Goal: Transaction & Acquisition: Purchase product/service

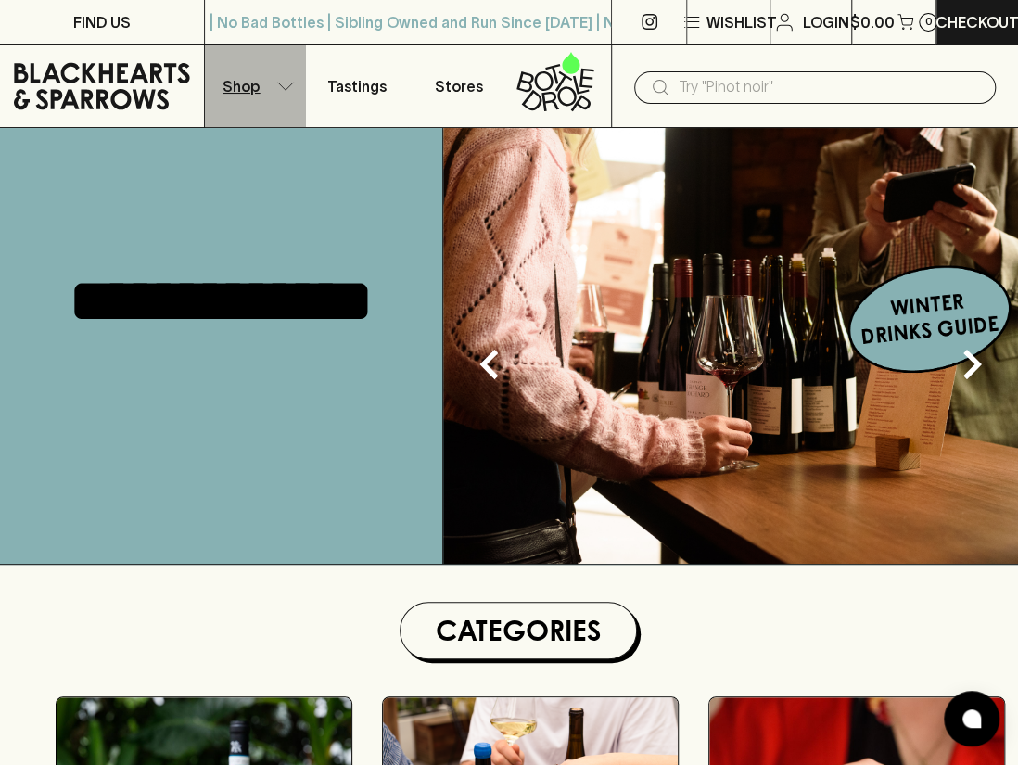
click at [279, 91] on button "Shop" at bounding box center [256, 86] width 102 height 83
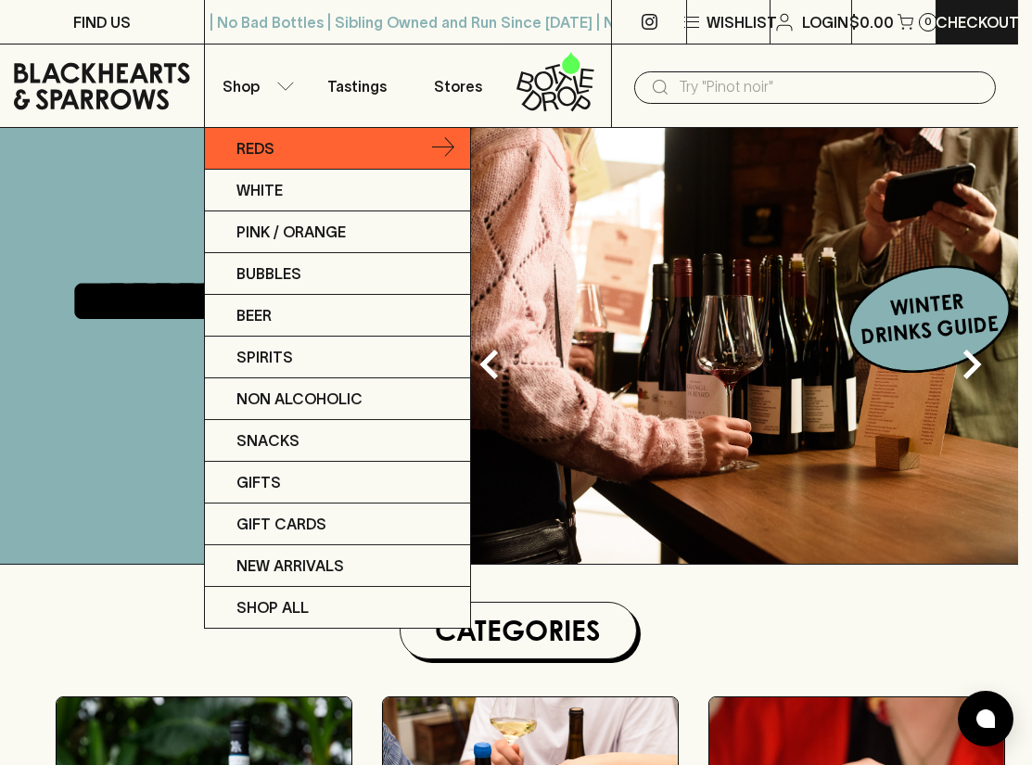
click at [293, 143] on link "Reds" at bounding box center [337, 149] width 265 height 42
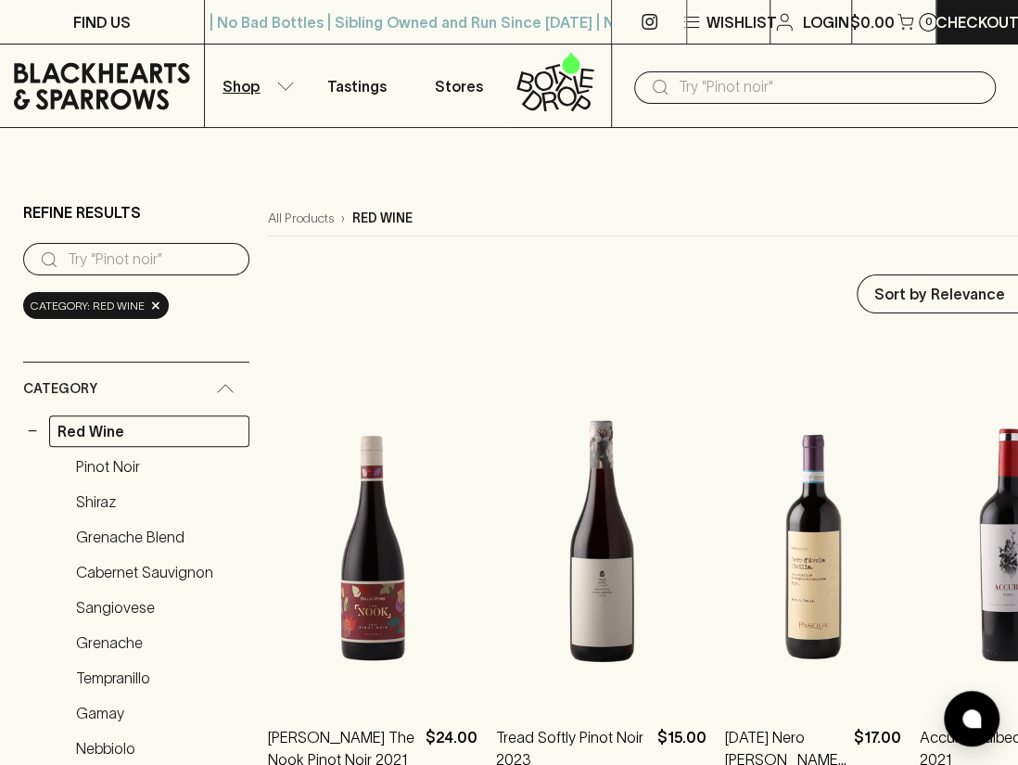
click at [248, 100] on button "Shop" at bounding box center [256, 86] width 102 height 83
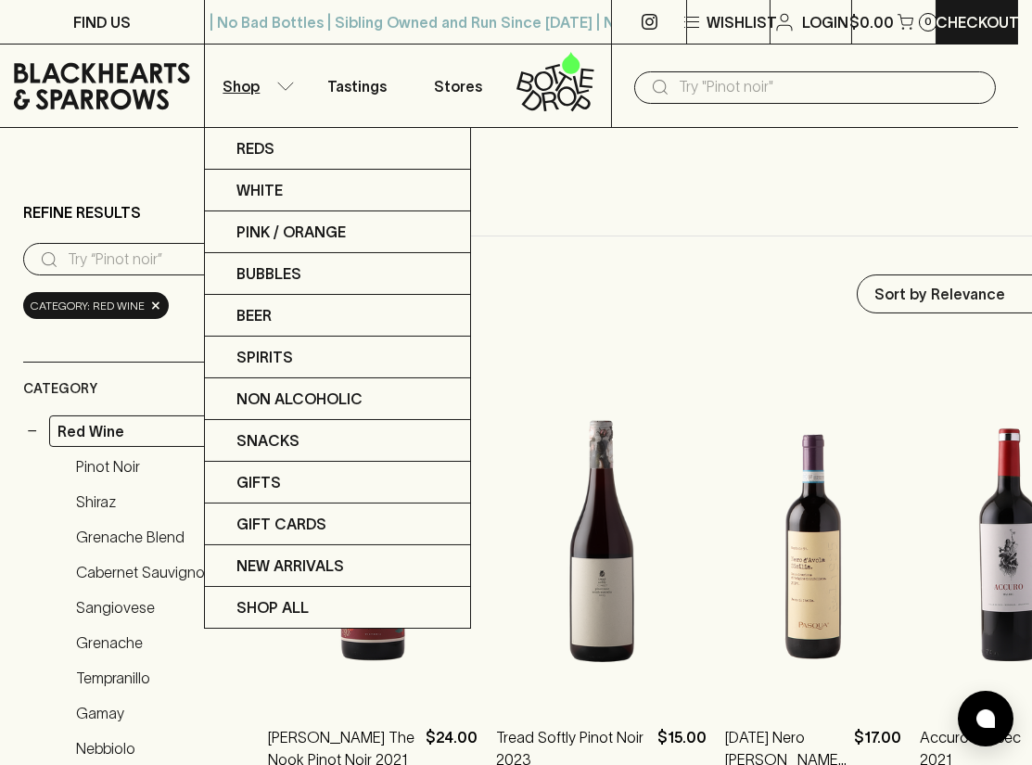
click at [364, 87] on div at bounding box center [516, 382] width 1032 height 765
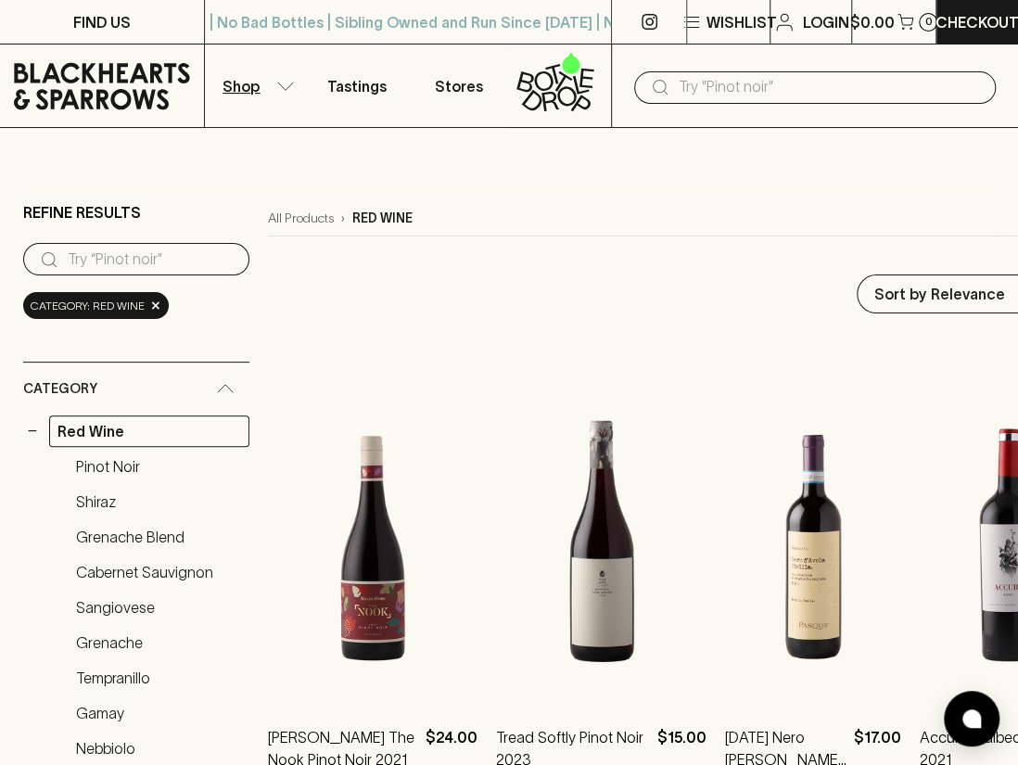
click at [238, 83] on p "Shop" at bounding box center [241, 86] width 37 height 22
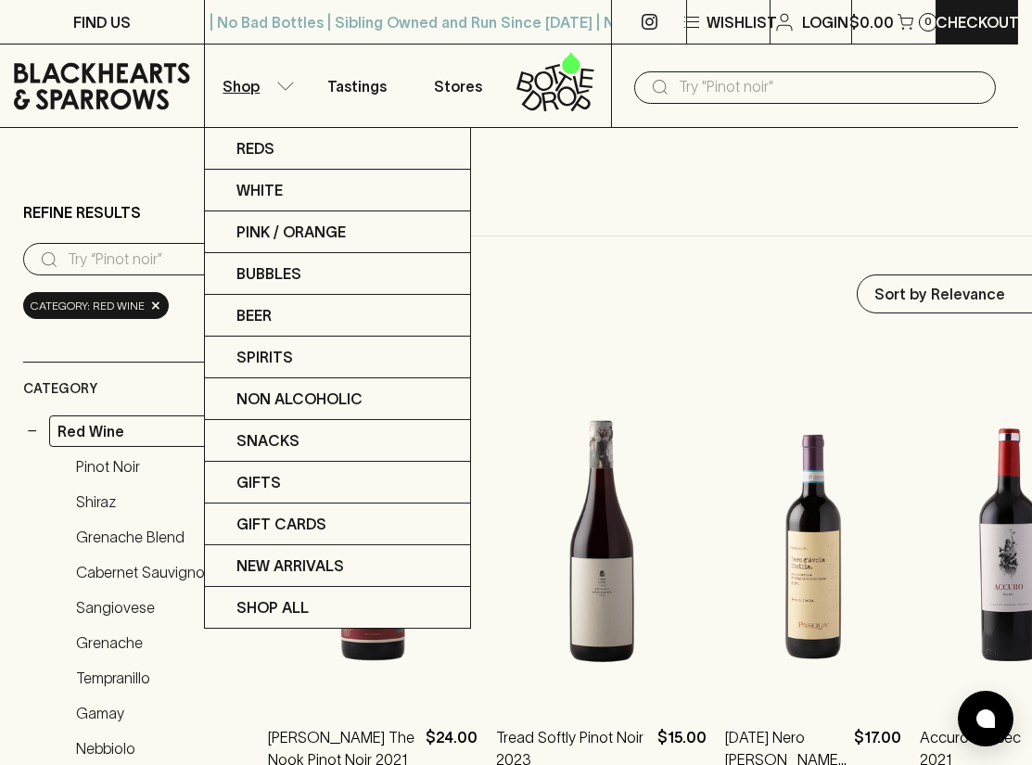
click at [592, 204] on div at bounding box center [516, 382] width 1032 height 765
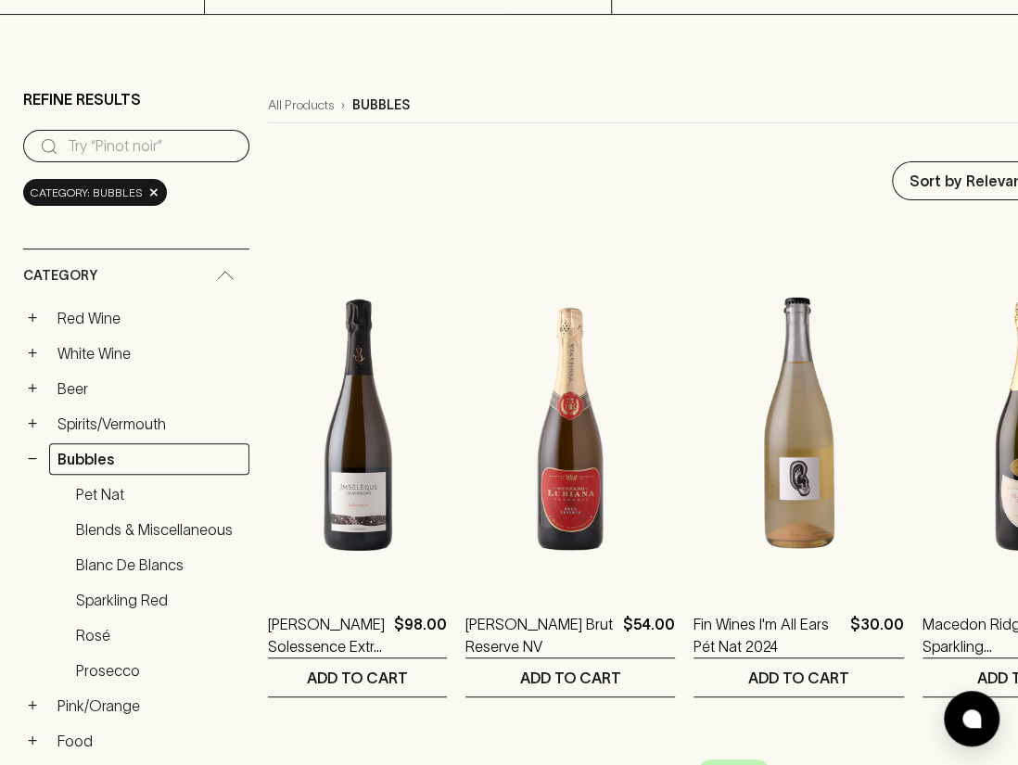
scroll to position [154, 0]
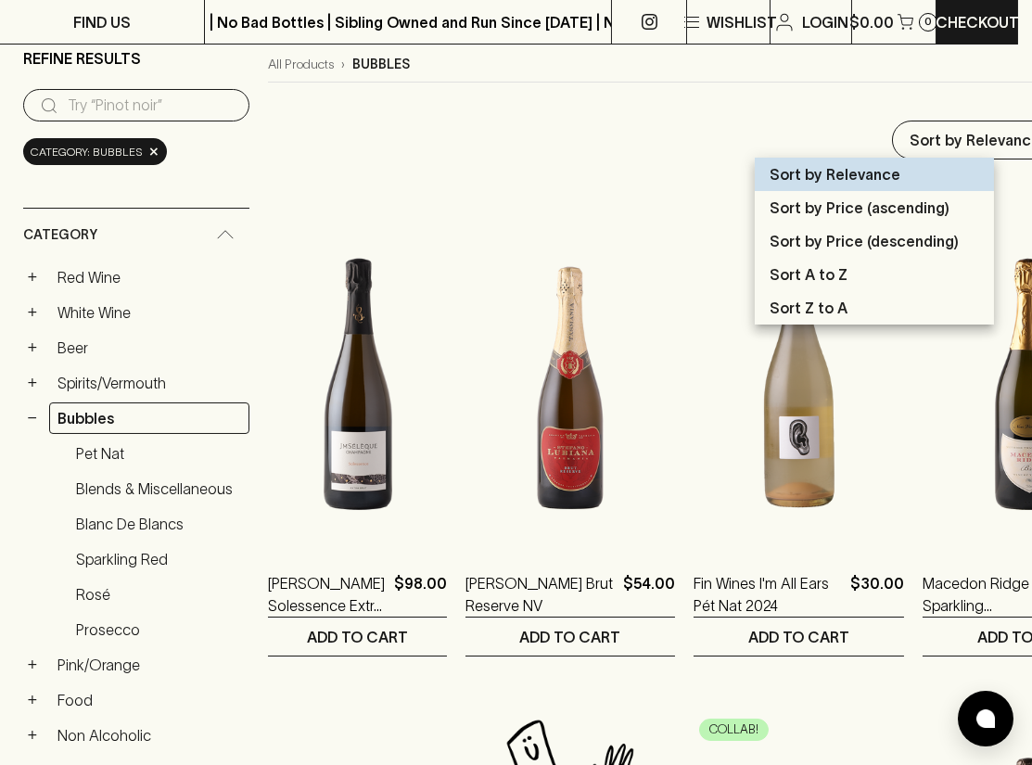
click at [846, 208] on p "Sort by Price (ascending)" at bounding box center [860, 208] width 180 height 22
type input "price:asc"
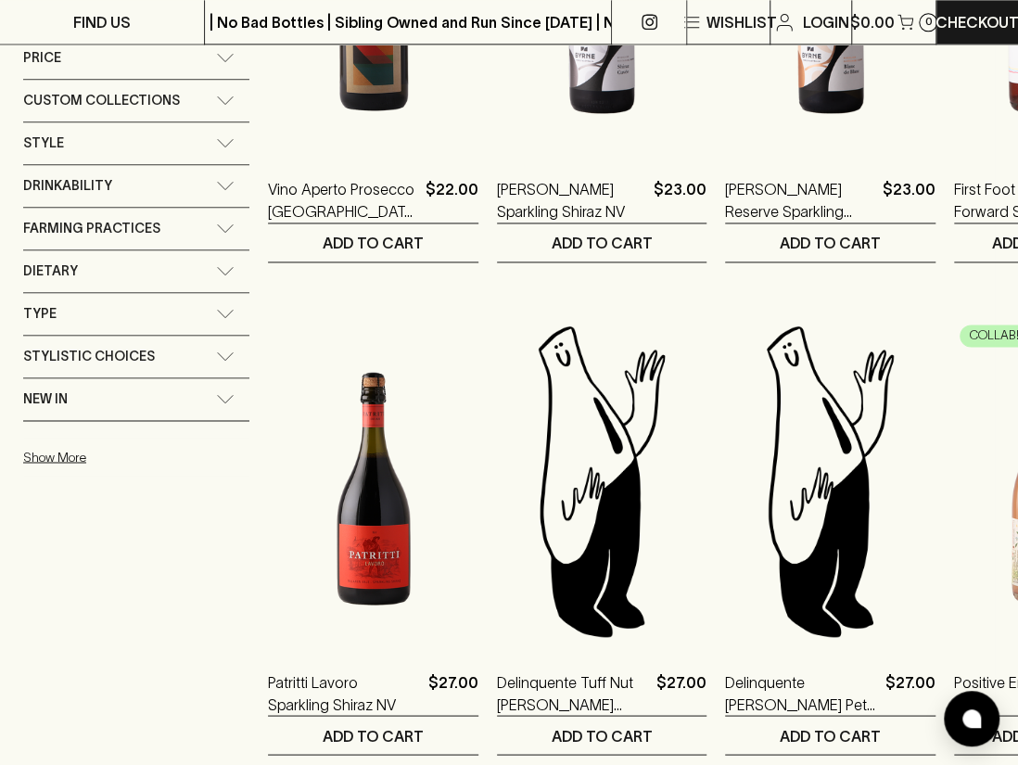
scroll to position [772, 0]
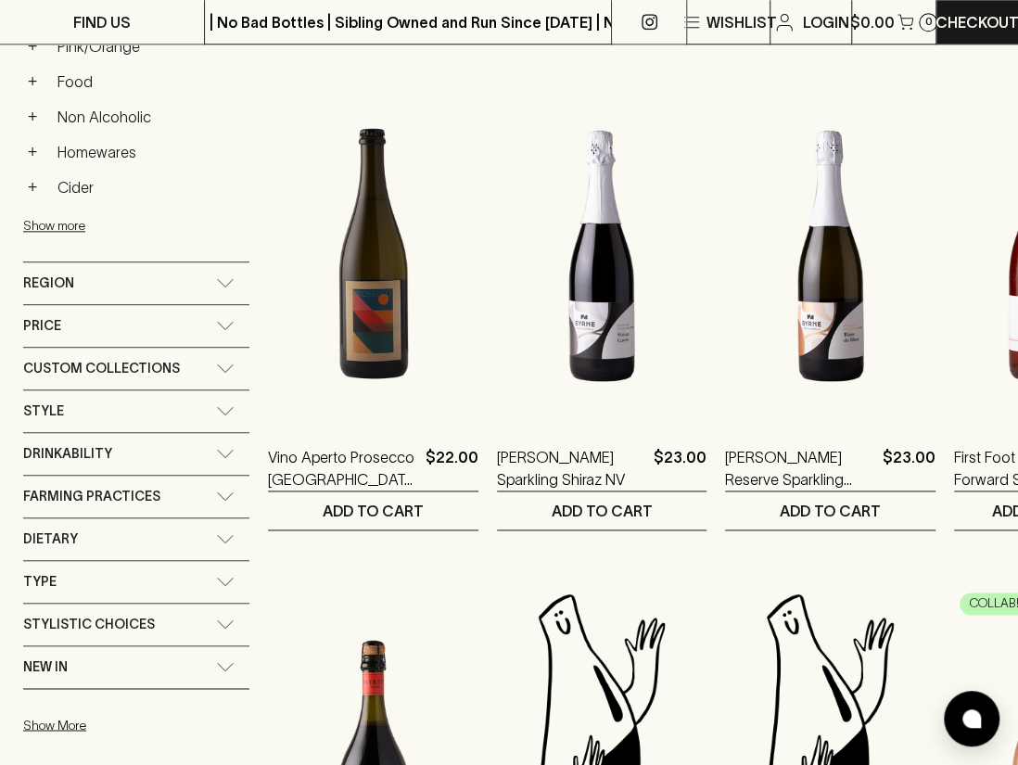
click at [212, 274] on div "Region" at bounding box center [119, 283] width 193 height 23
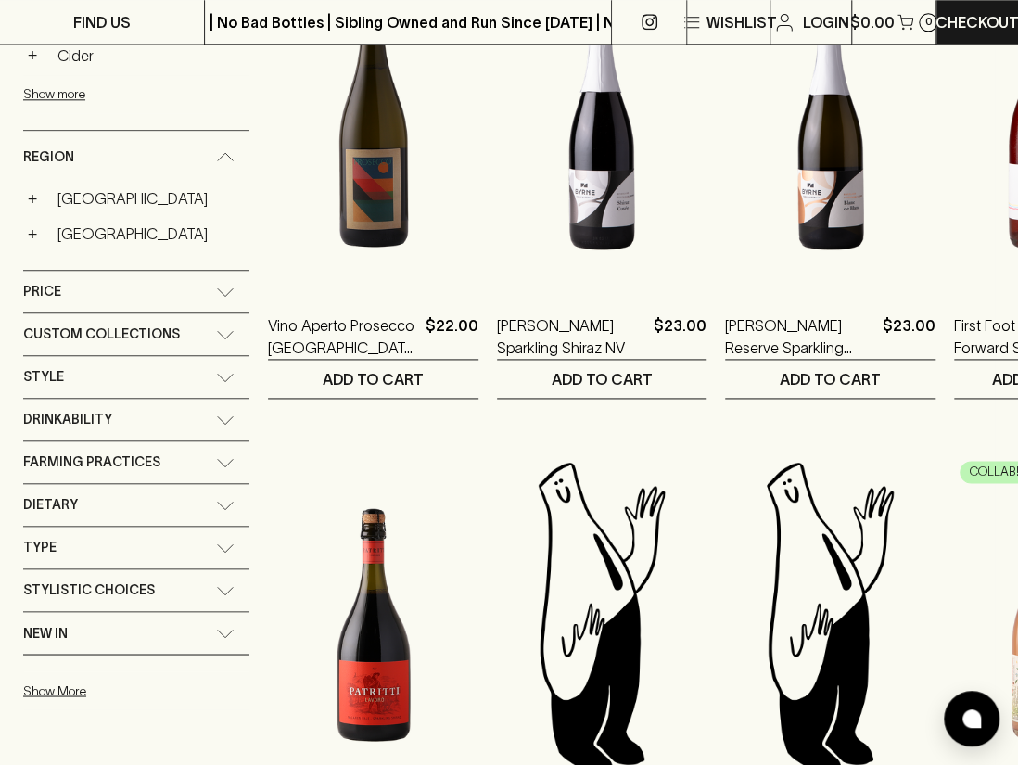
scroll to position [926, 0]
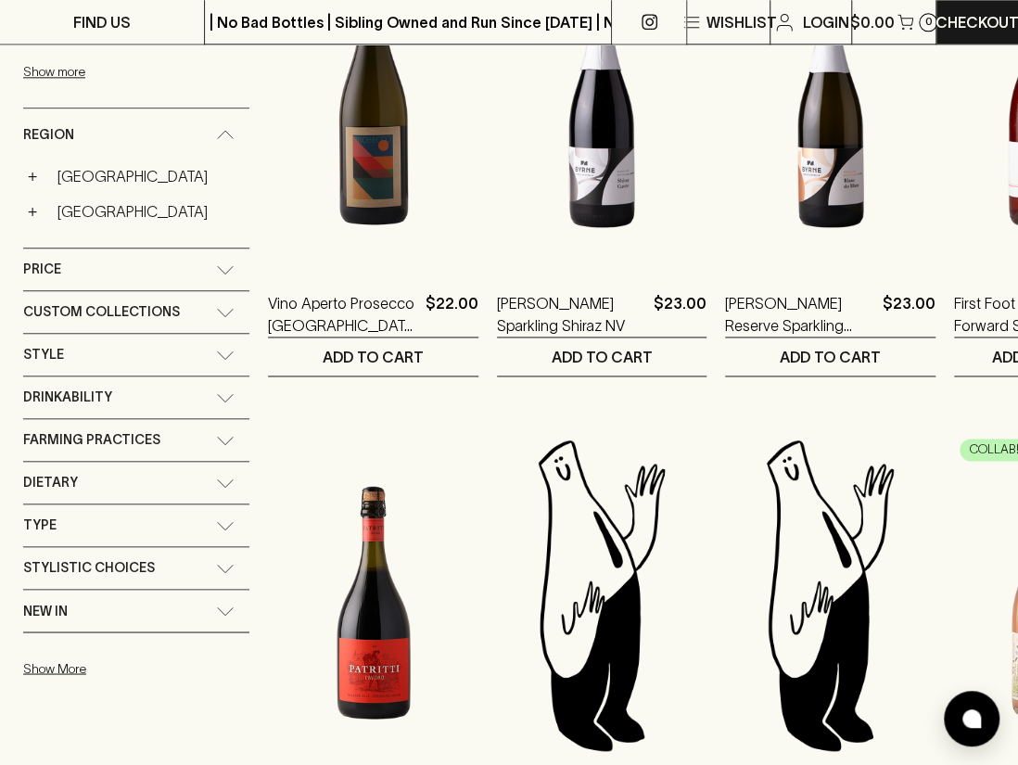
click at [223, 357] on div "Style" at bounding box center [136, 355] width 226 height 42
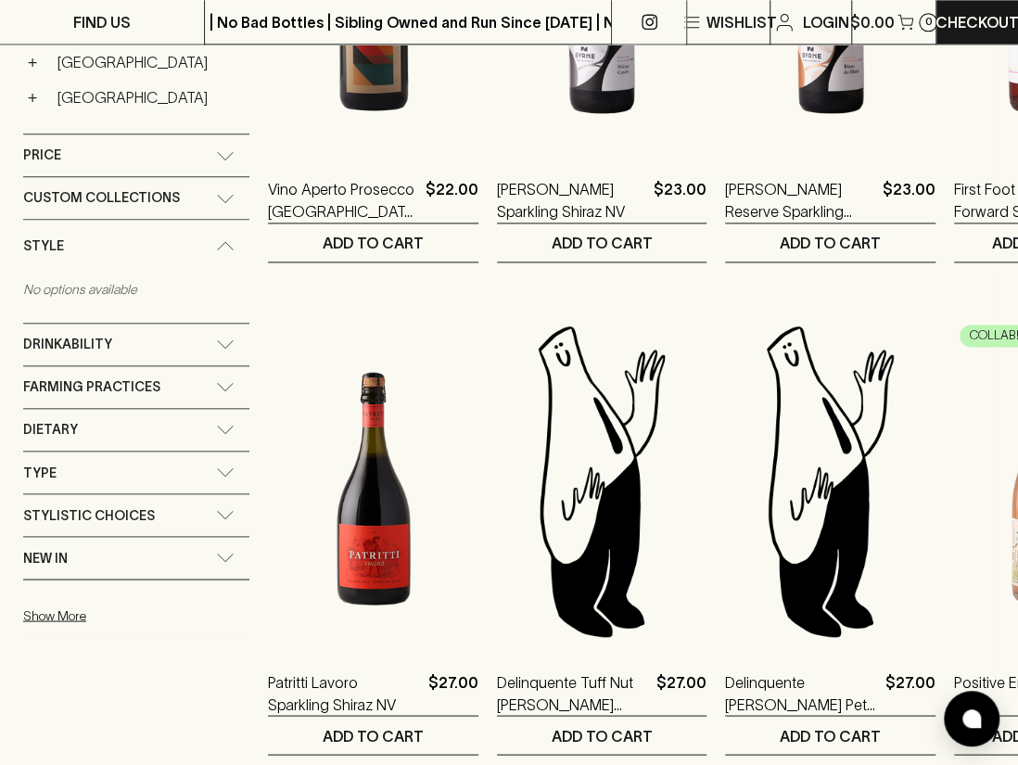
scroll to position [1081, 0]
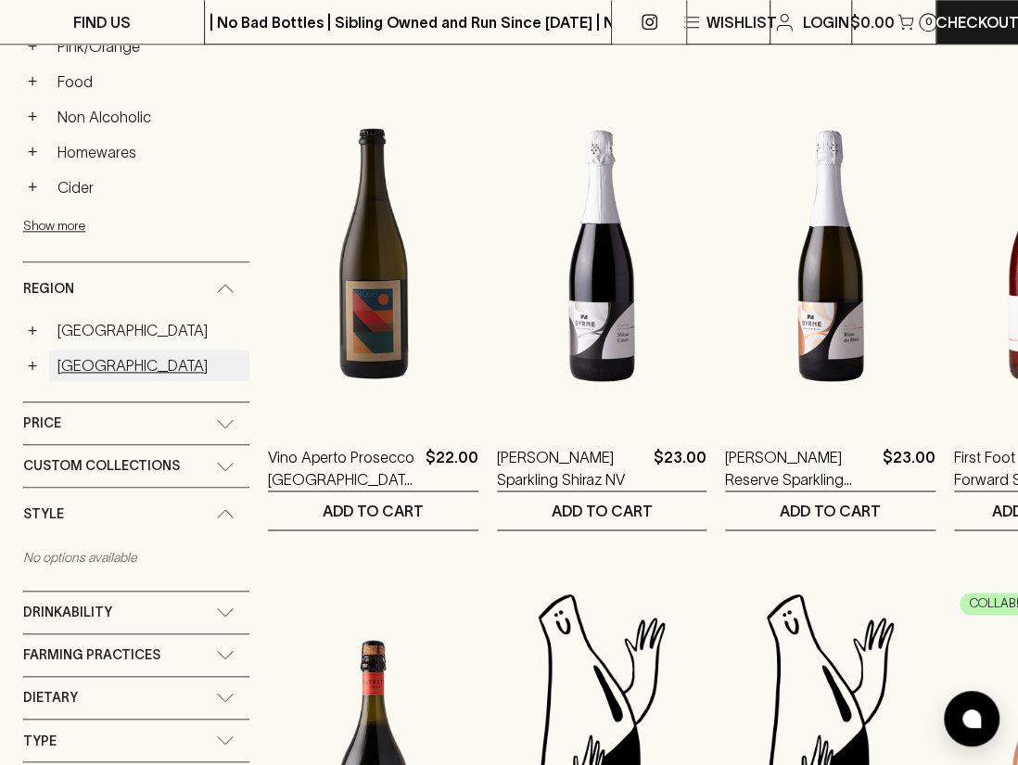
click at [82, 358] on link "[GEOGRAPHIC_DATA]" at bounding box center [149, 366] width 200 height 32
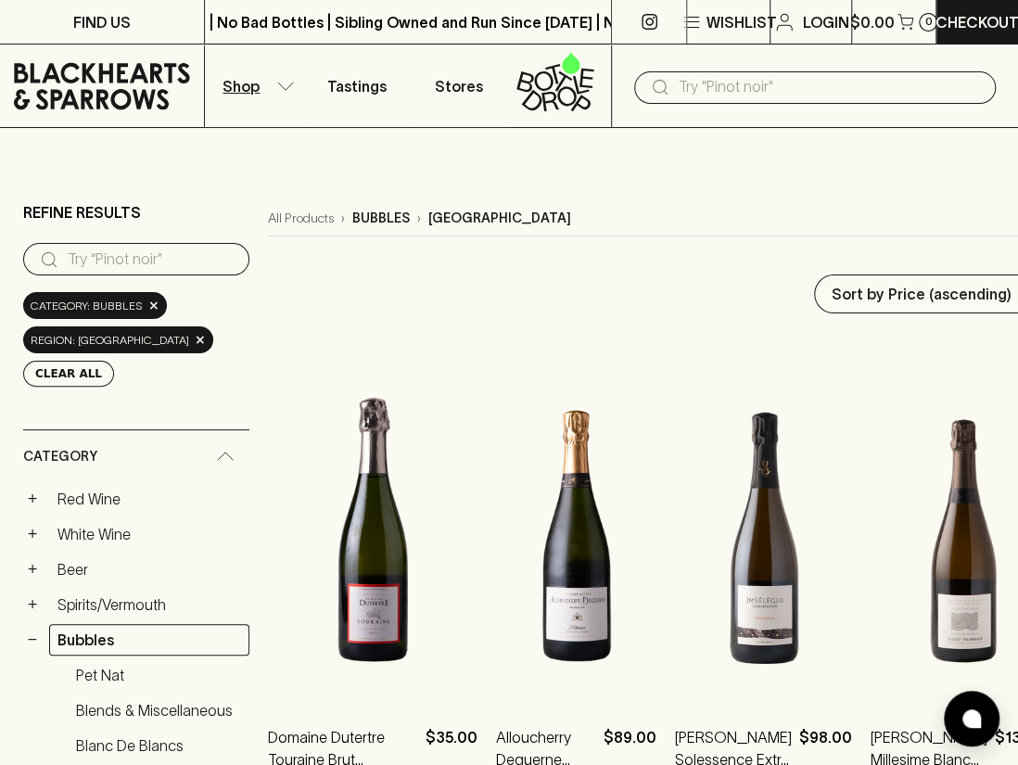
scroll to position [309, 0]
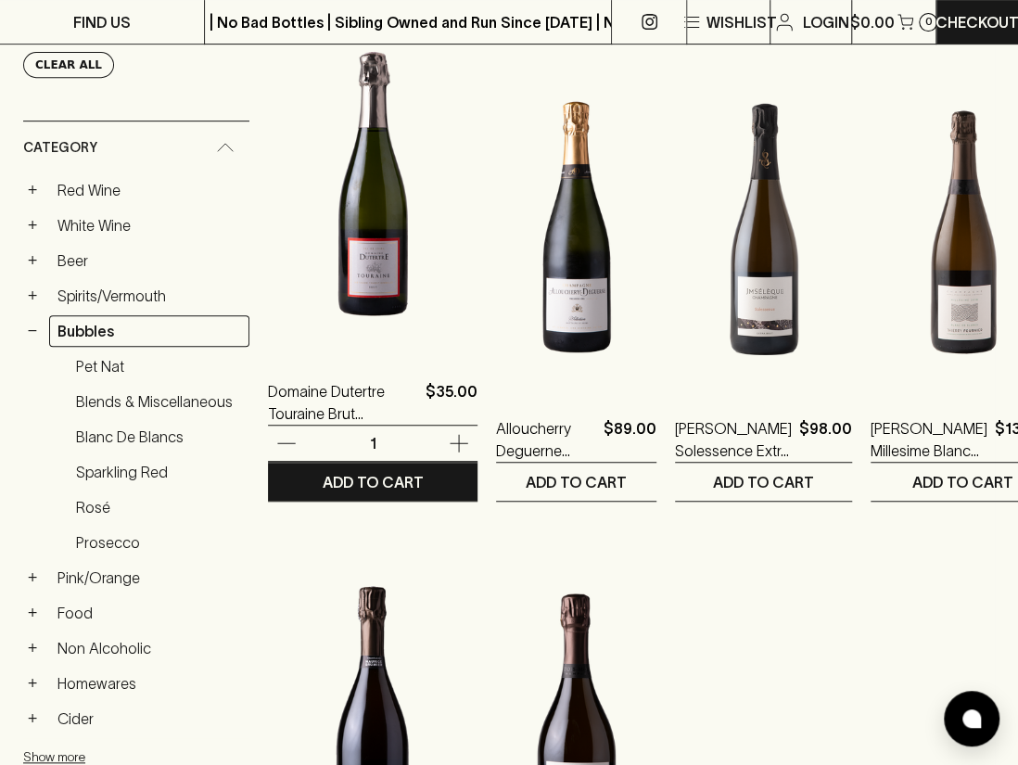
click at [403, 266] on img at bounding box center [373, 190] width 210 height 325
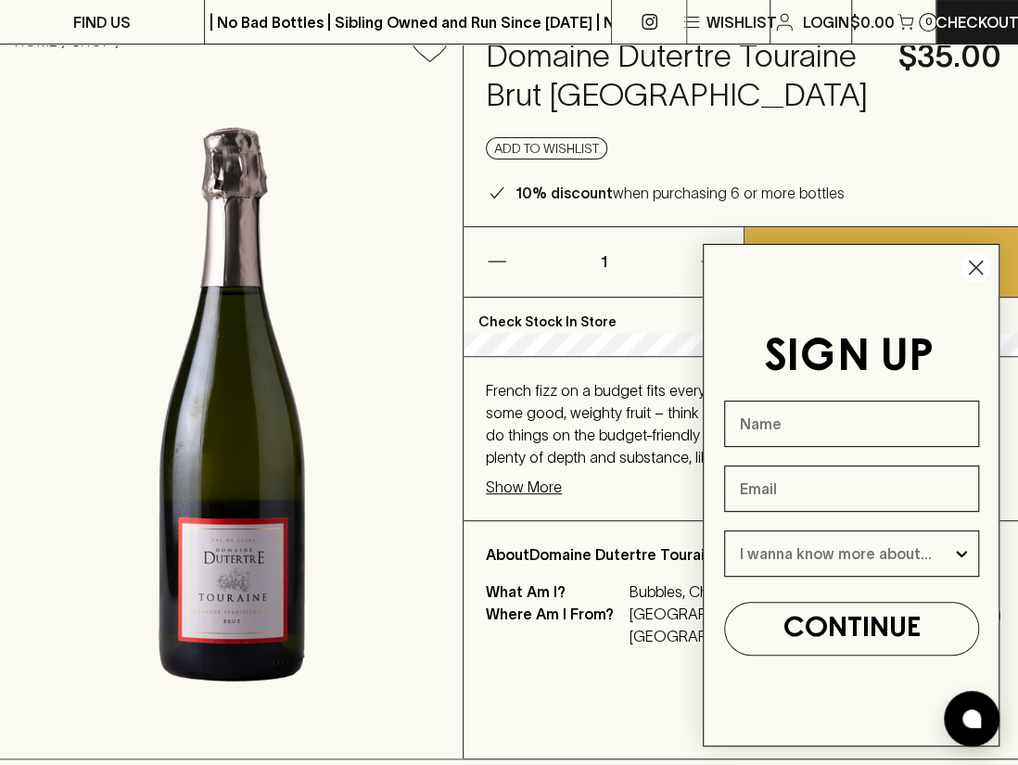
scroll to position [154, 0]
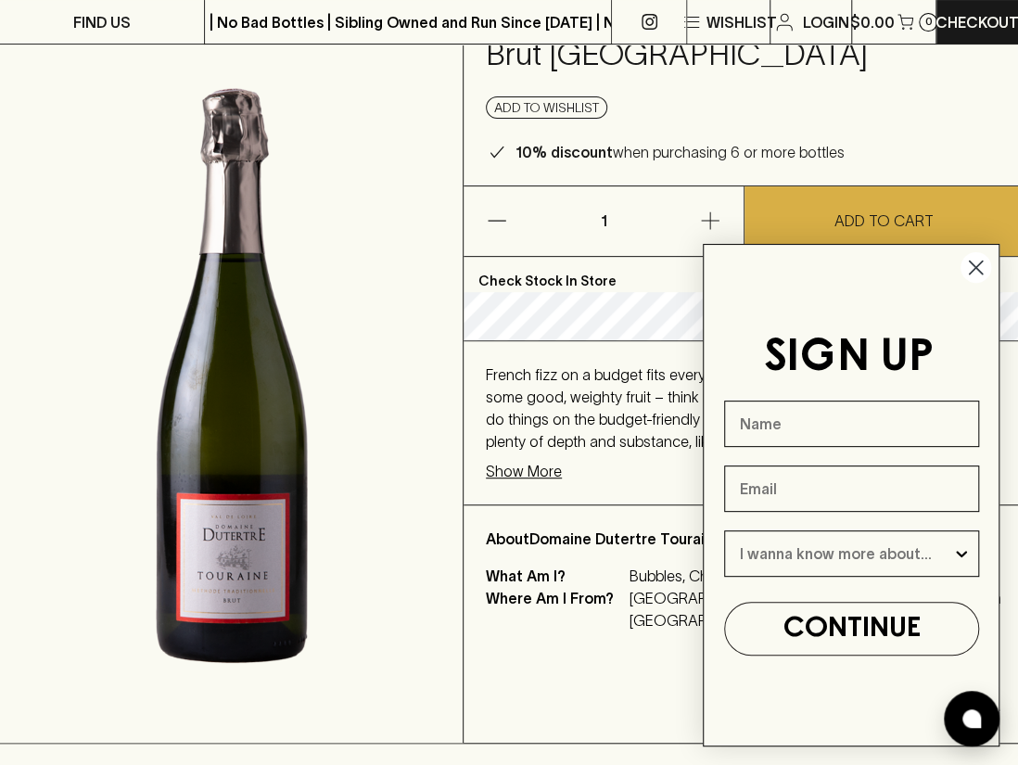
click at [971, 275] on circle "Close dialog" at bounding box center [976, 267] width 31 height 31
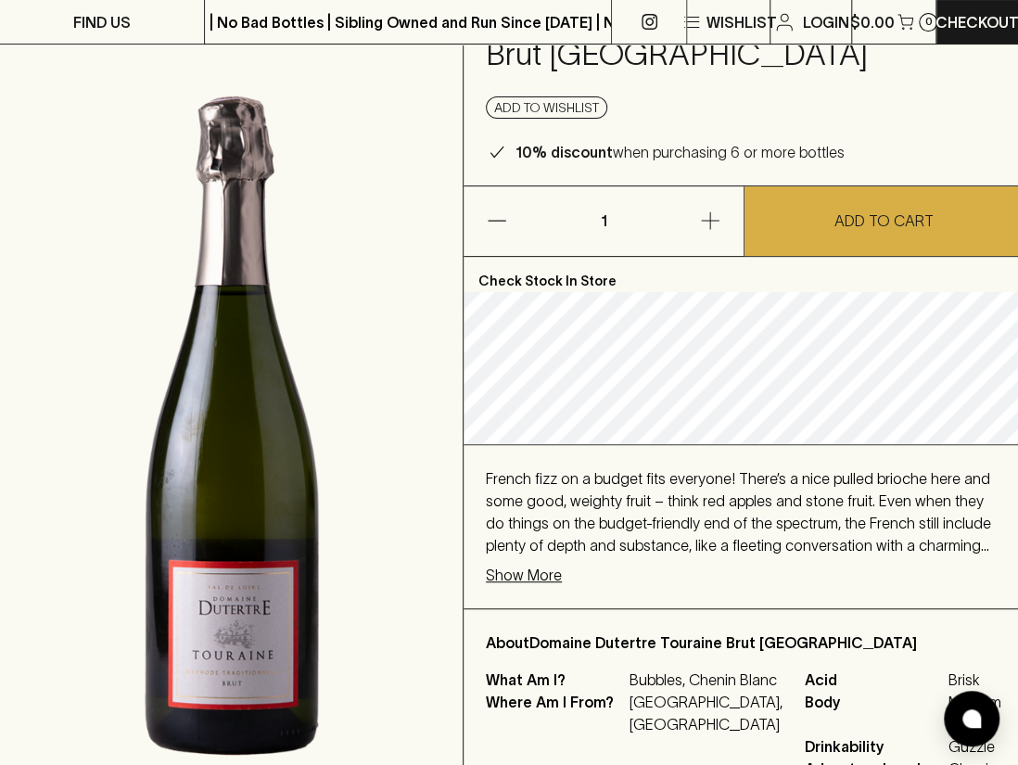
scroll to position [309, 0]
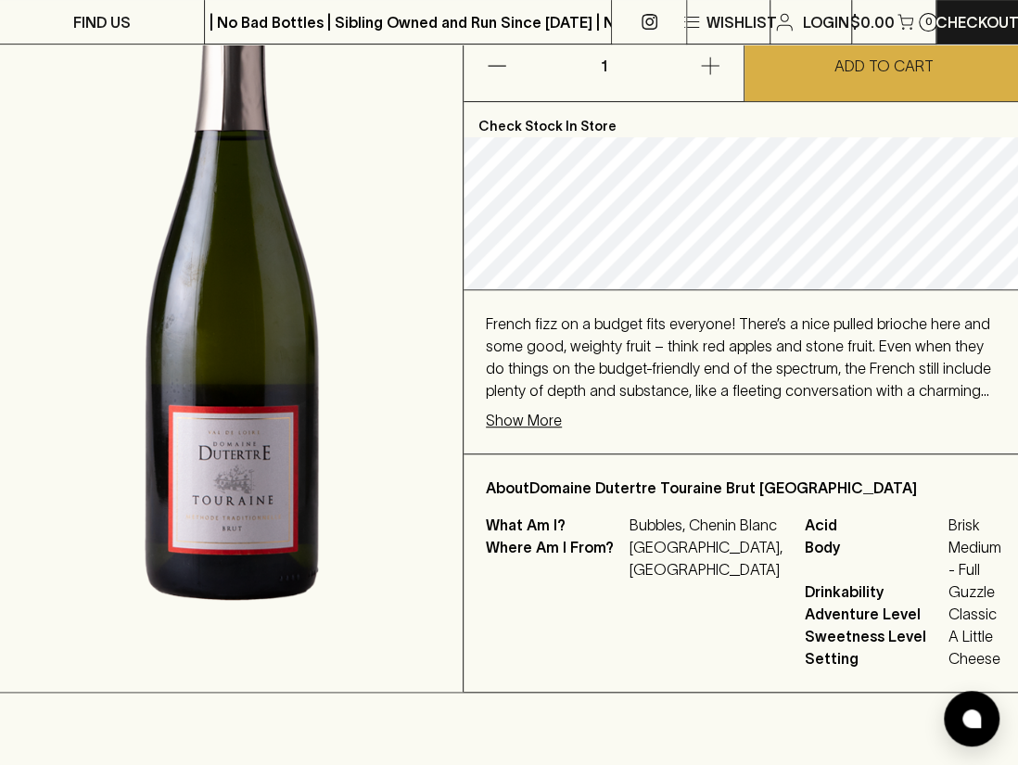
click at [537, 418] on p "Show More" at bounding box center [524, 420] width 76 height 22
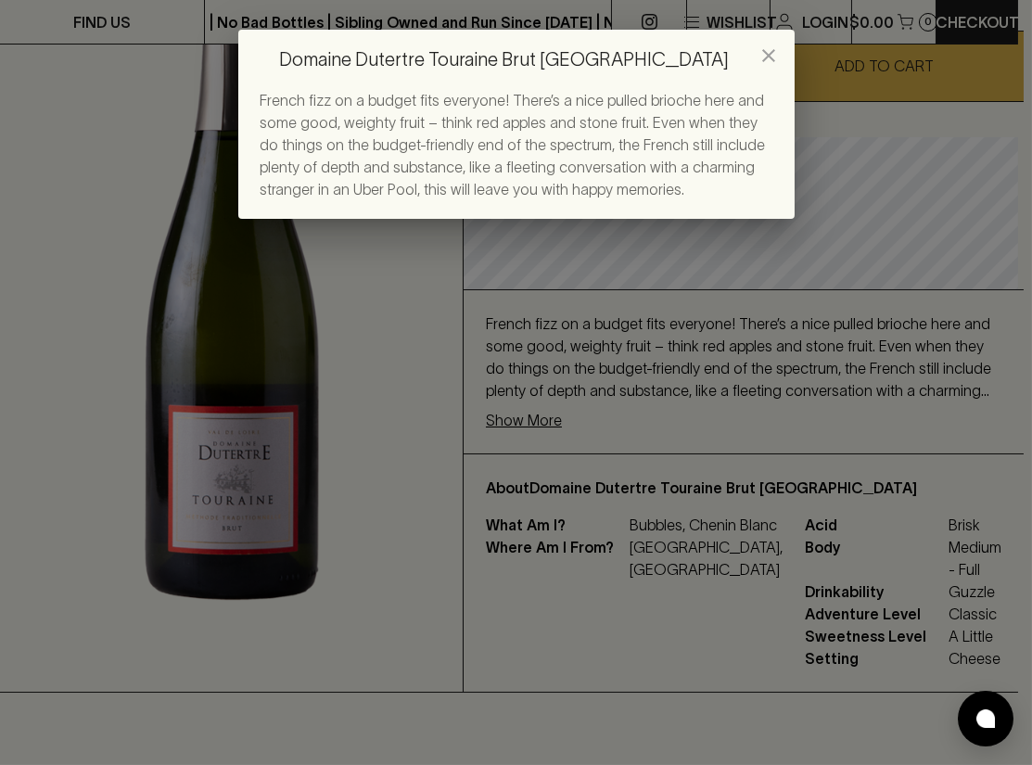
click at [541, 357] on div "Domaine Dutertre Touraine Brut NV French fizz on a budget fits everyone! There’…" at bounding box center [516, 382] width 1032 height 765
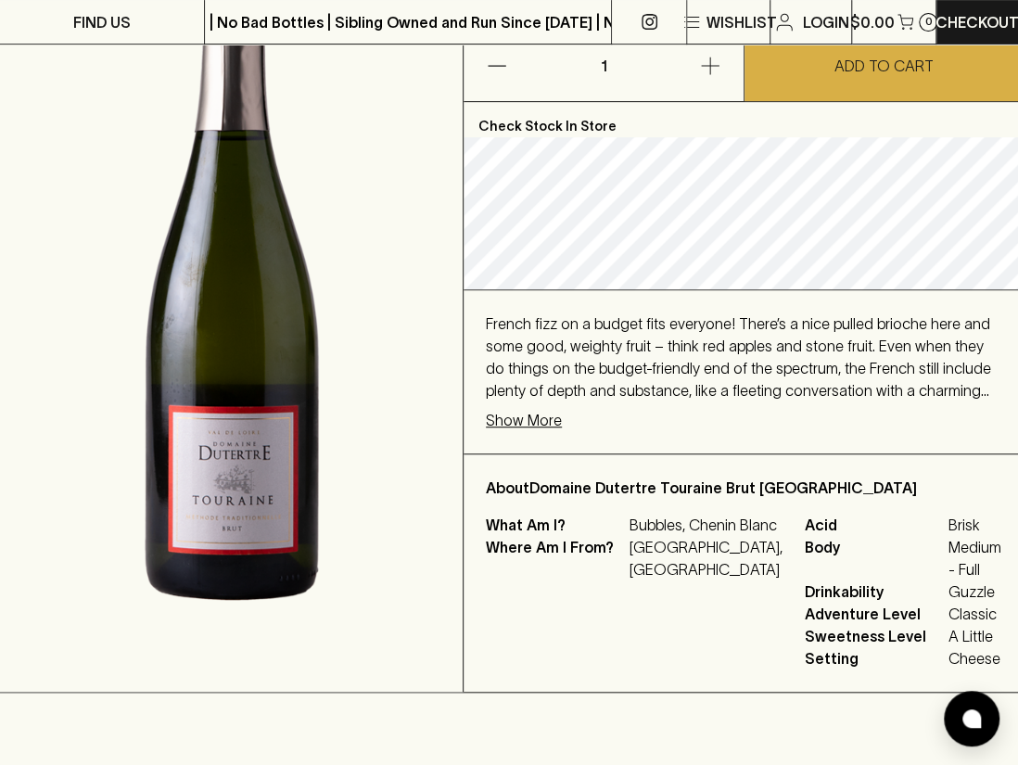
click at [276, 494] on img at bounding box center [231, 286] width 463 height 810
click at [245, 485] on img at bounding box center [231, 286] width 463 height 810
drag, startPoint x: 244, startPoint y: 485, endPoint x: 287, endPoint y: 495, distance: 44.8
click at [287, 495] on img at bounding box center [231, 286] width 463 height 810
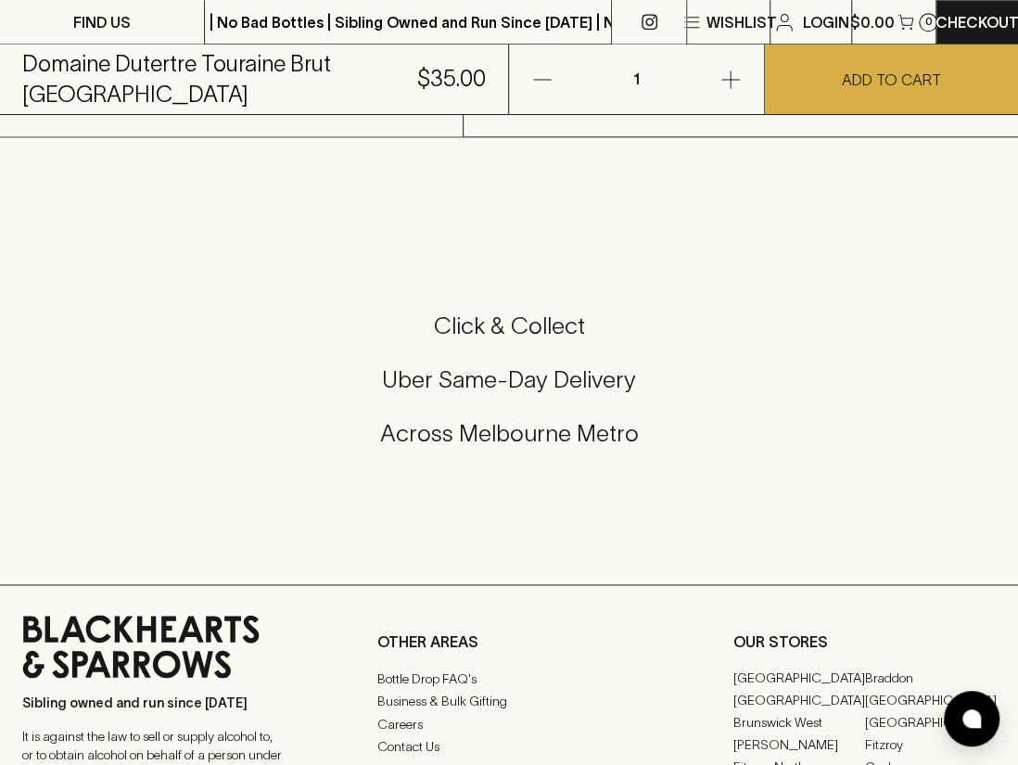
scroll to position [1081, 0]
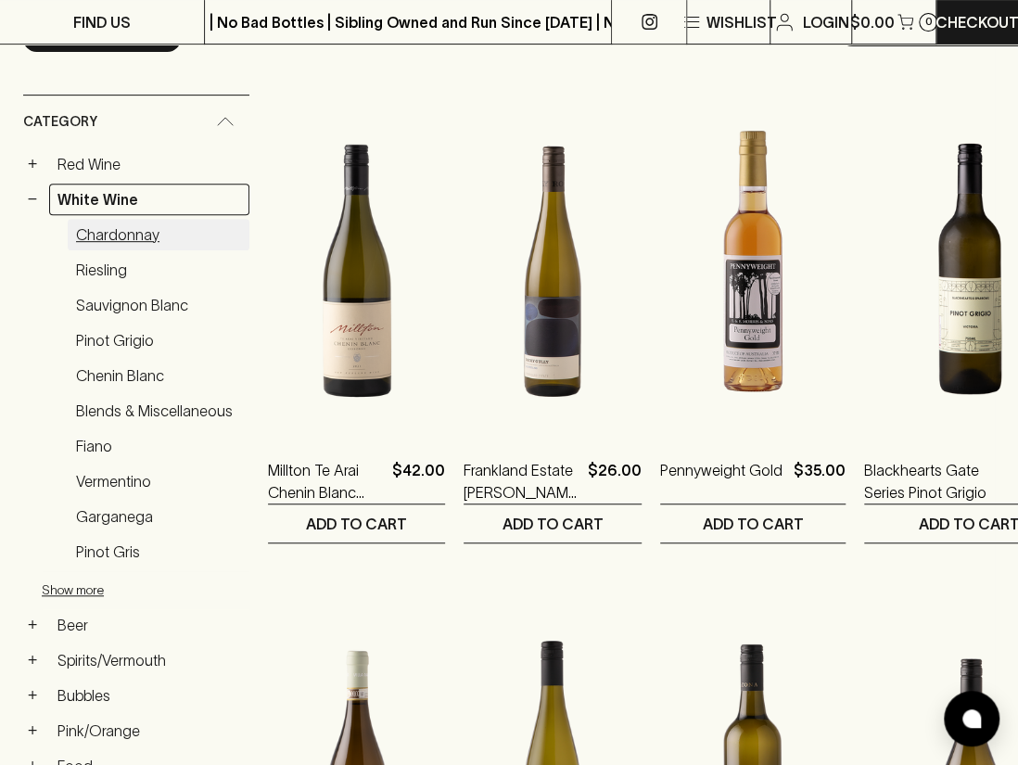
scroll to position [309, 0]
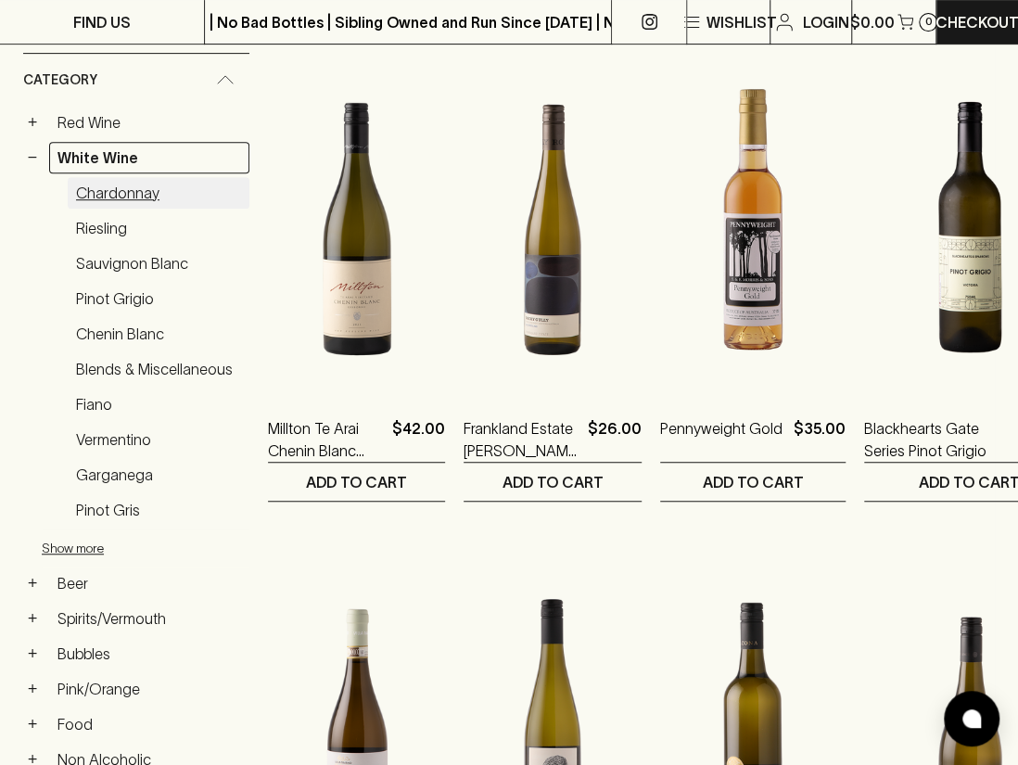
click at [120, 185] on link "Chardonnay" at bounding box center [159, 193] width 182 height 32
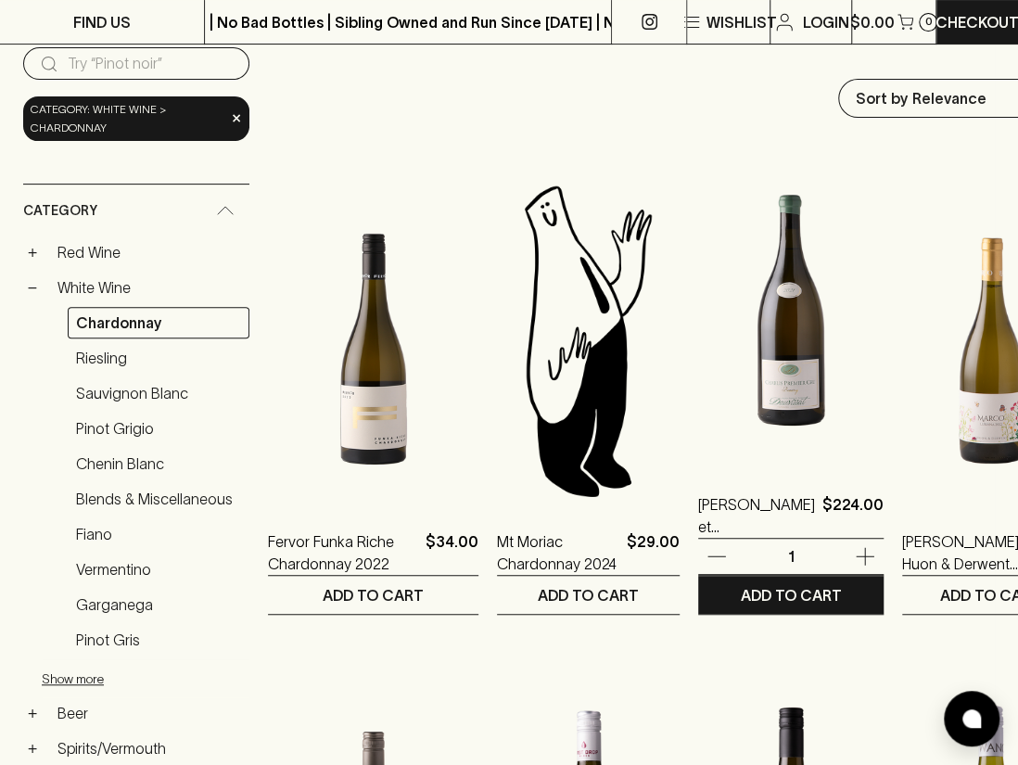
scroll to position [154, 0]
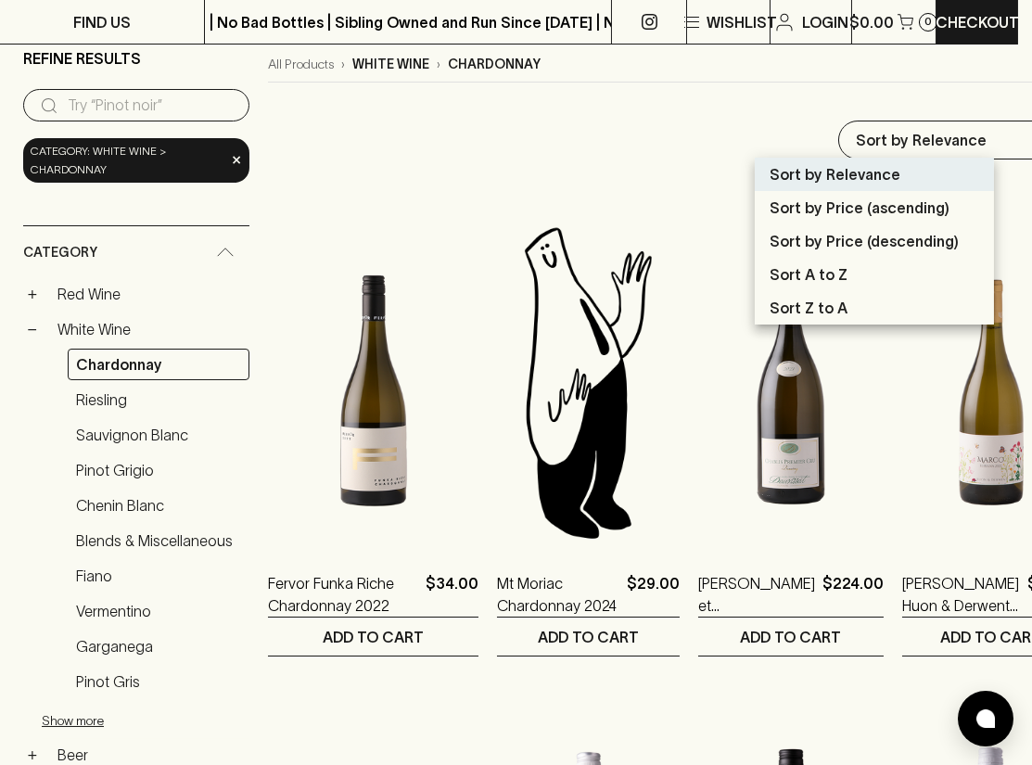
click at [842, 212] on p "Sort by Price (ascending)" at bounding box center [860, 208] width 180 height 22
type input "price:asc"
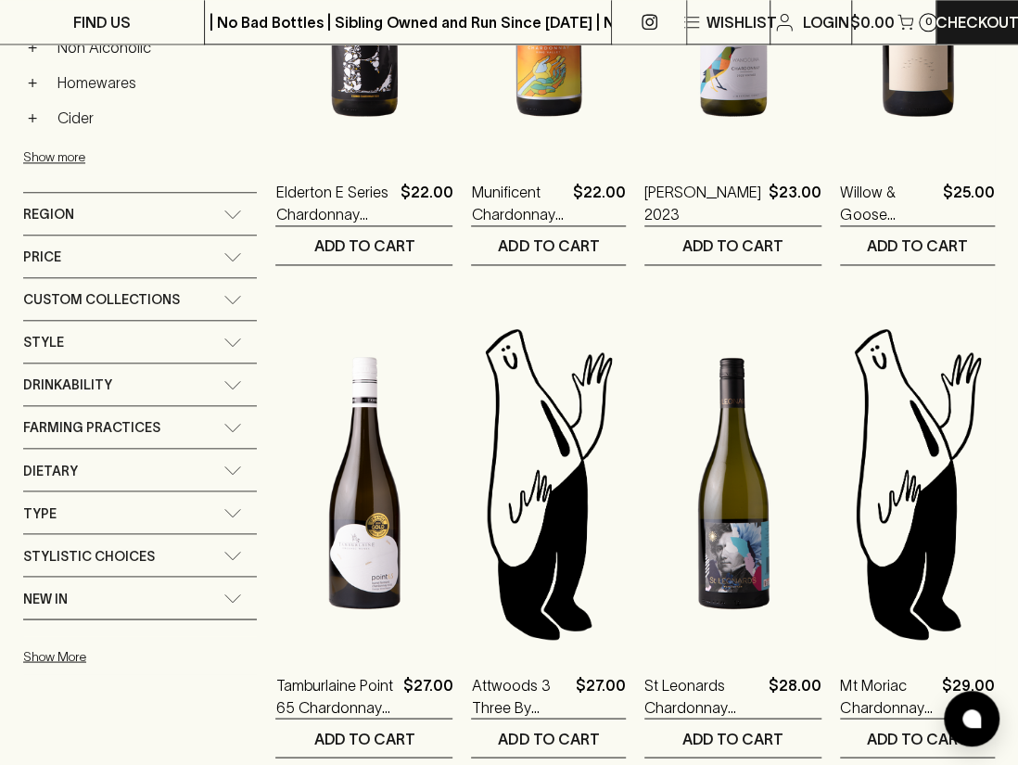
scroll to position [1081, 0]
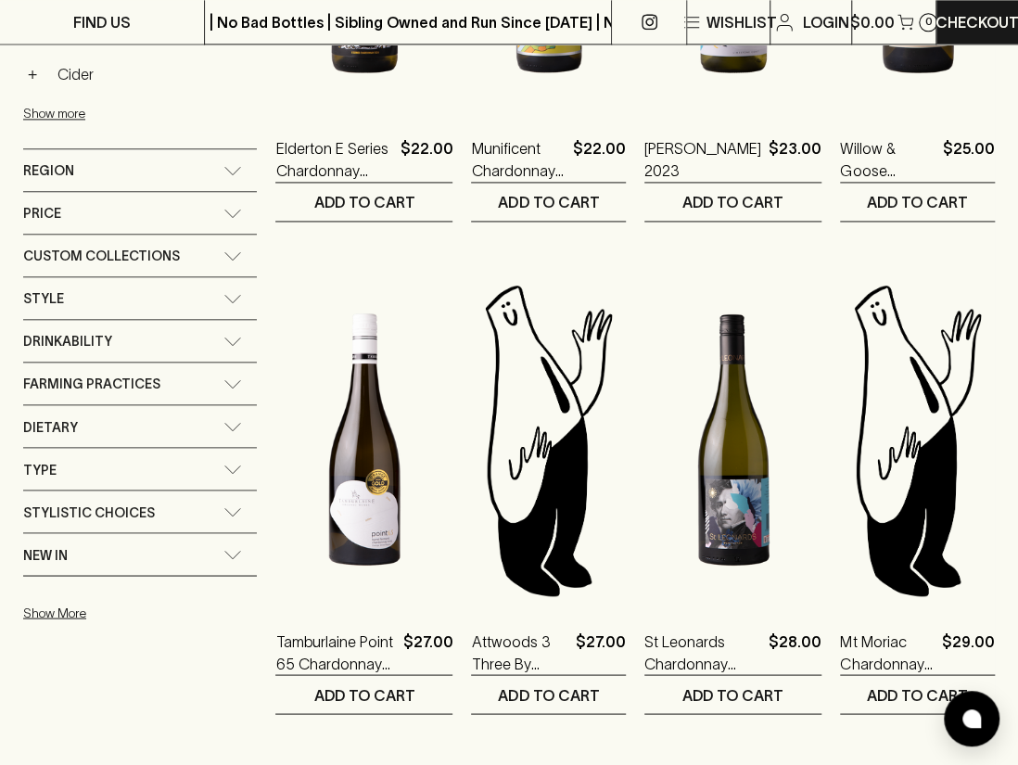
click at [214, 161] on div "Region" at bounding box center [123, 170] width 200 height 23
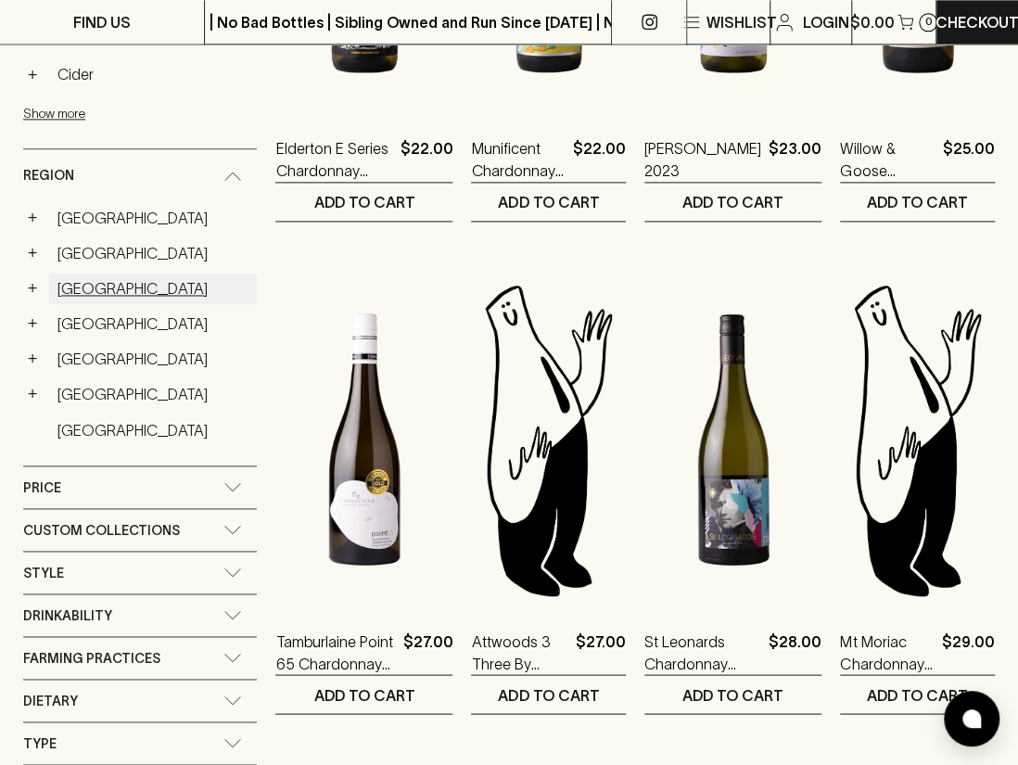
click at [89, 292] on link "[GEOGRAPHIC_DATA]" at bounding box center [153, 289] width 208 height 32
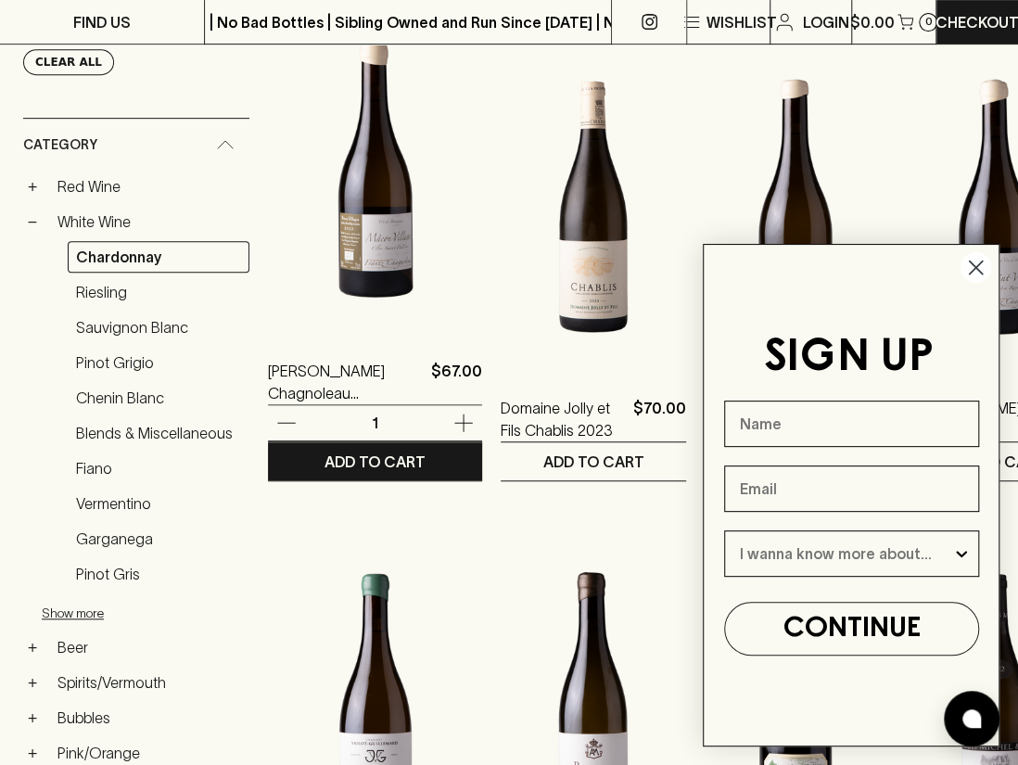
scroll to position [325, 0]
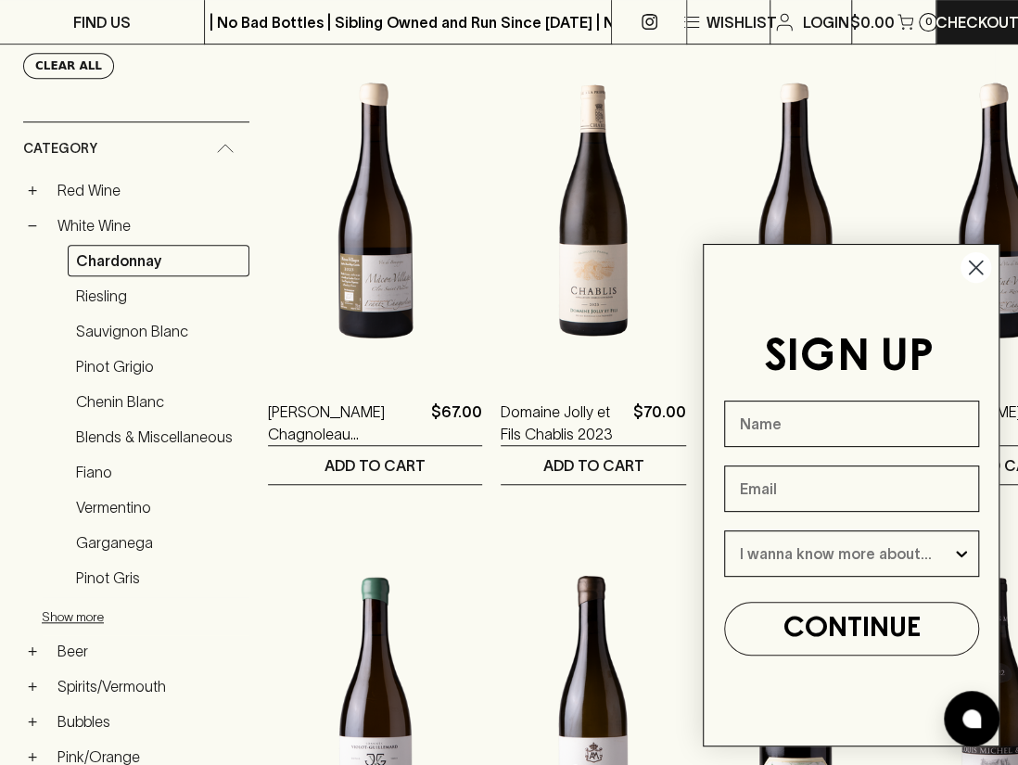
click at [980, 268] on circle "Close dialog" at bounding box center [976, 267] width 31 height 31
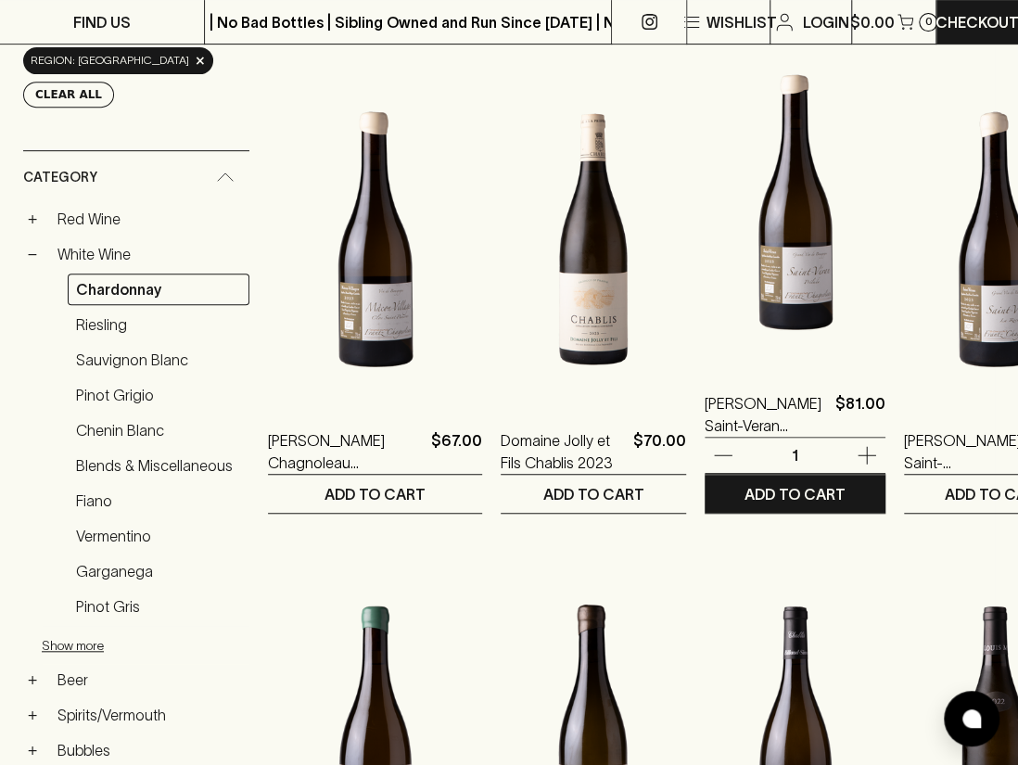
scroll to position [309, 0]
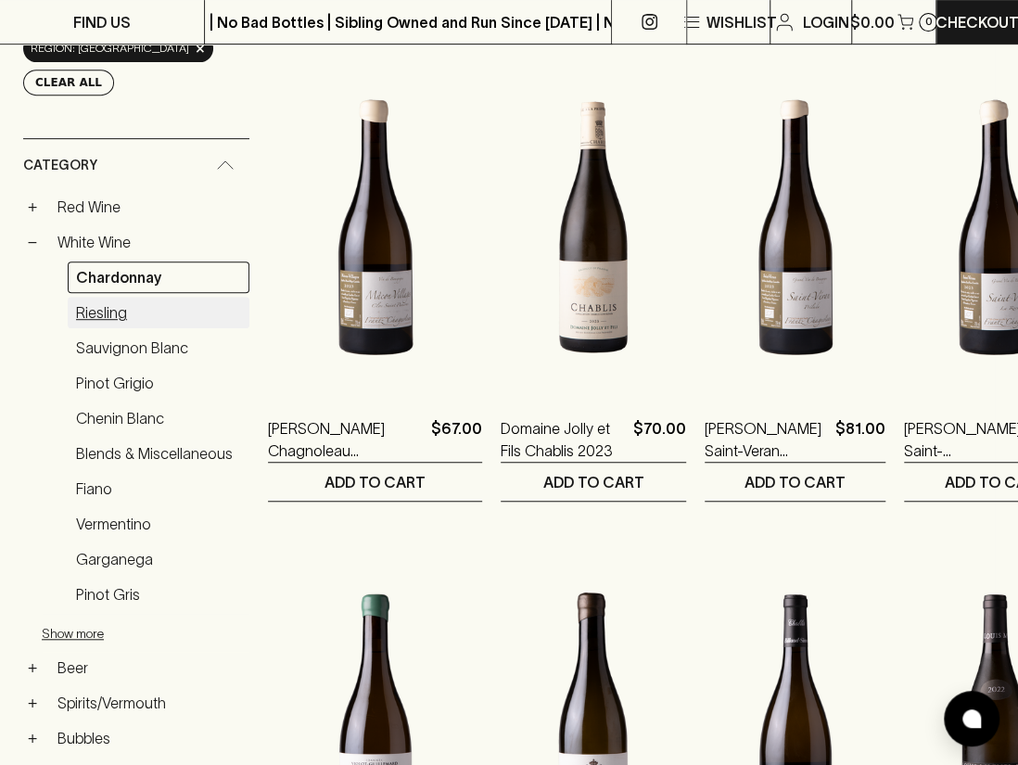
click at [118, 297] on link "Riesling" at bounding box center [159, 313] width 182 height 32
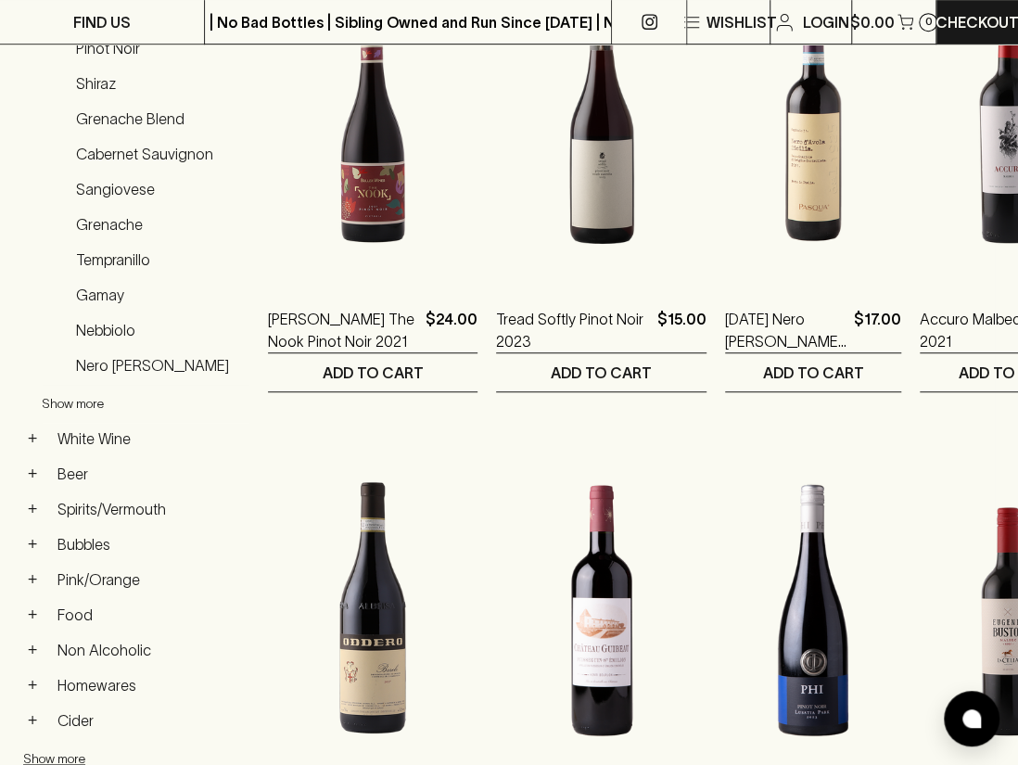
scroll to position [309, 0]
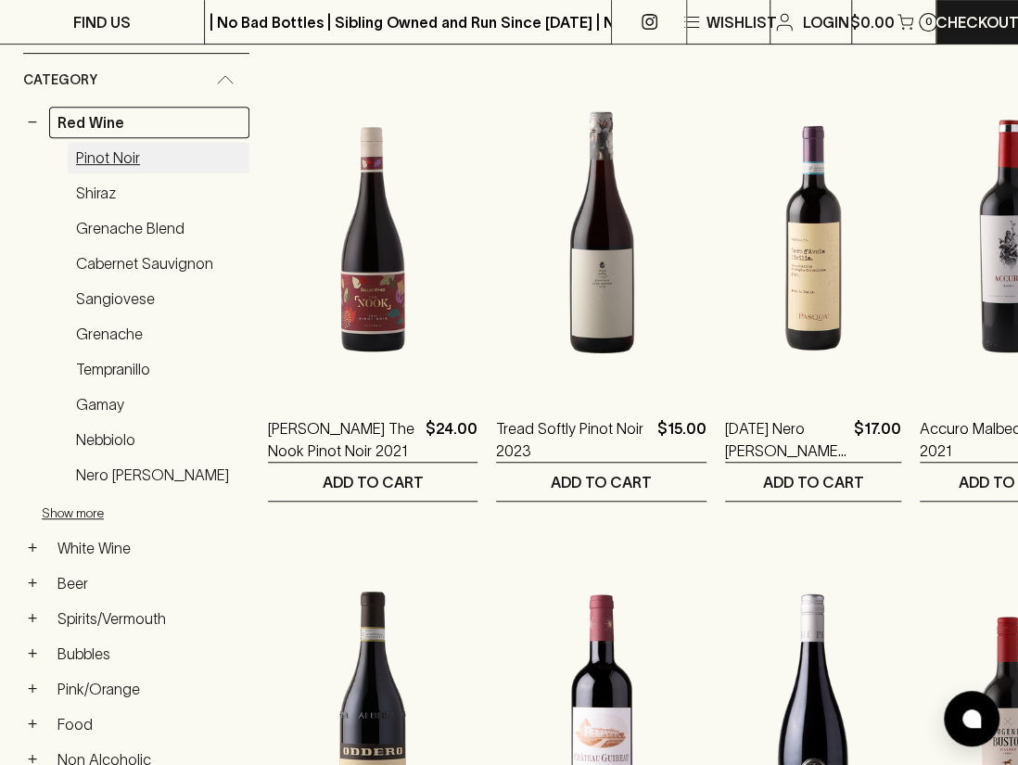
click at [114, 153] on link "Pinot Noir" at bounding box center [159, 158] width 182 height 32
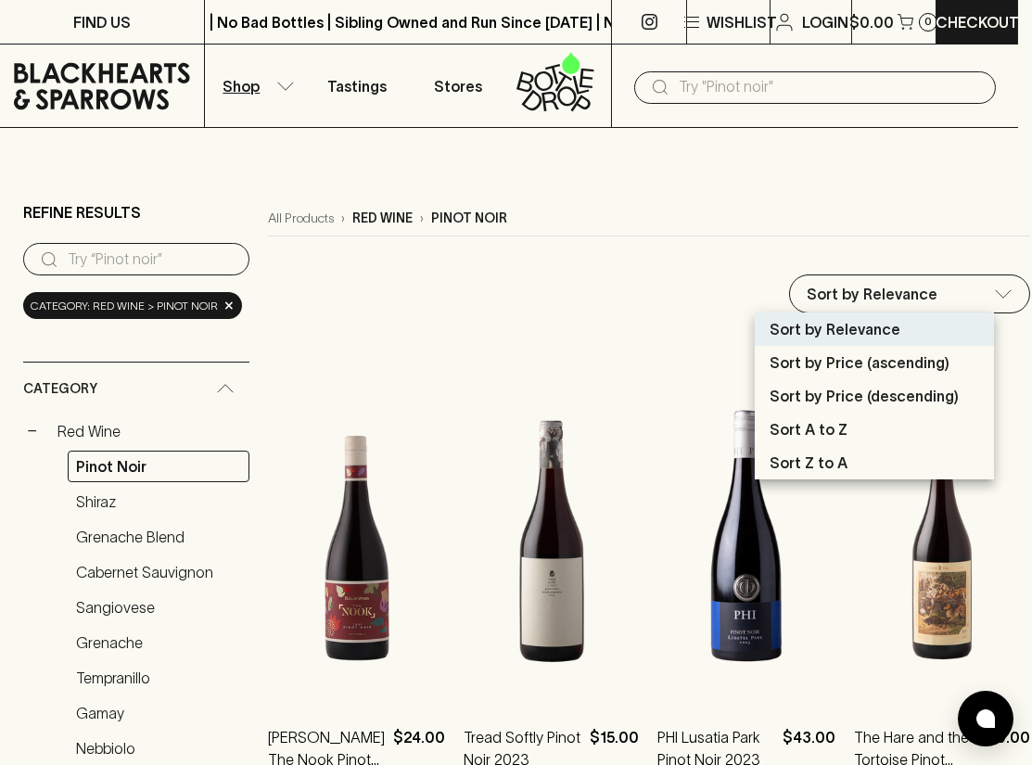
click at [863, 372] on p "Sort by Price (ascending)" at bounding box center [860, 362] width 180 height 22
type input "price:asc"
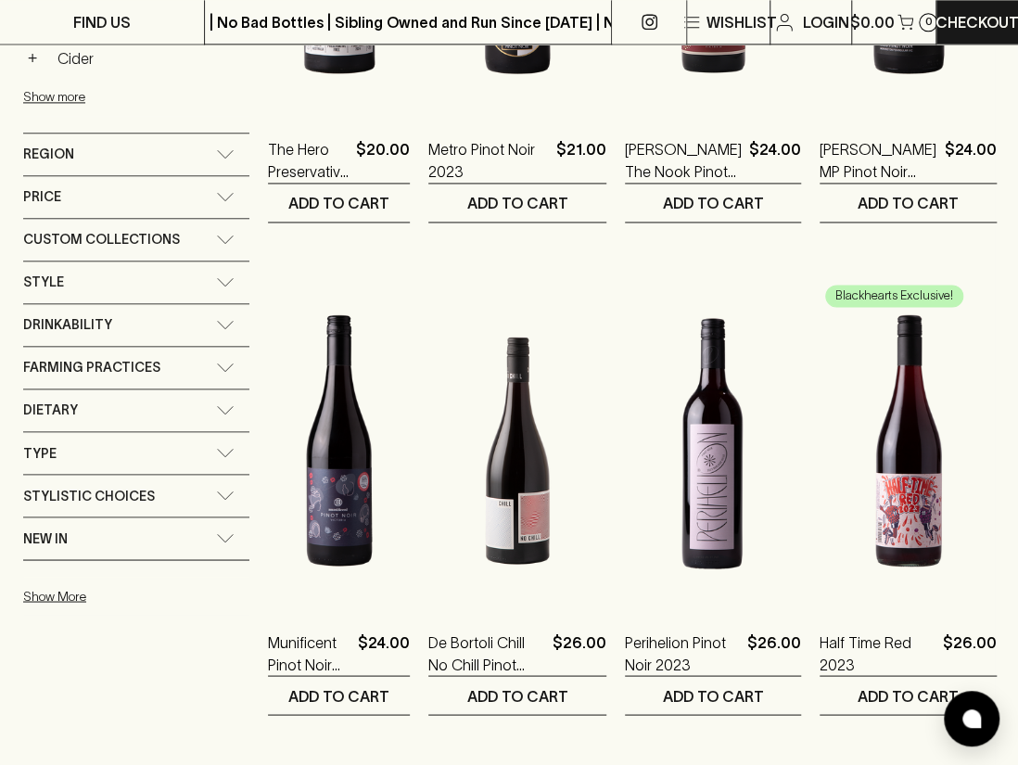
scroll to position [1081, 0]
click at [234, 148] on icon at bounding box center [225, 152] width 19 height 9
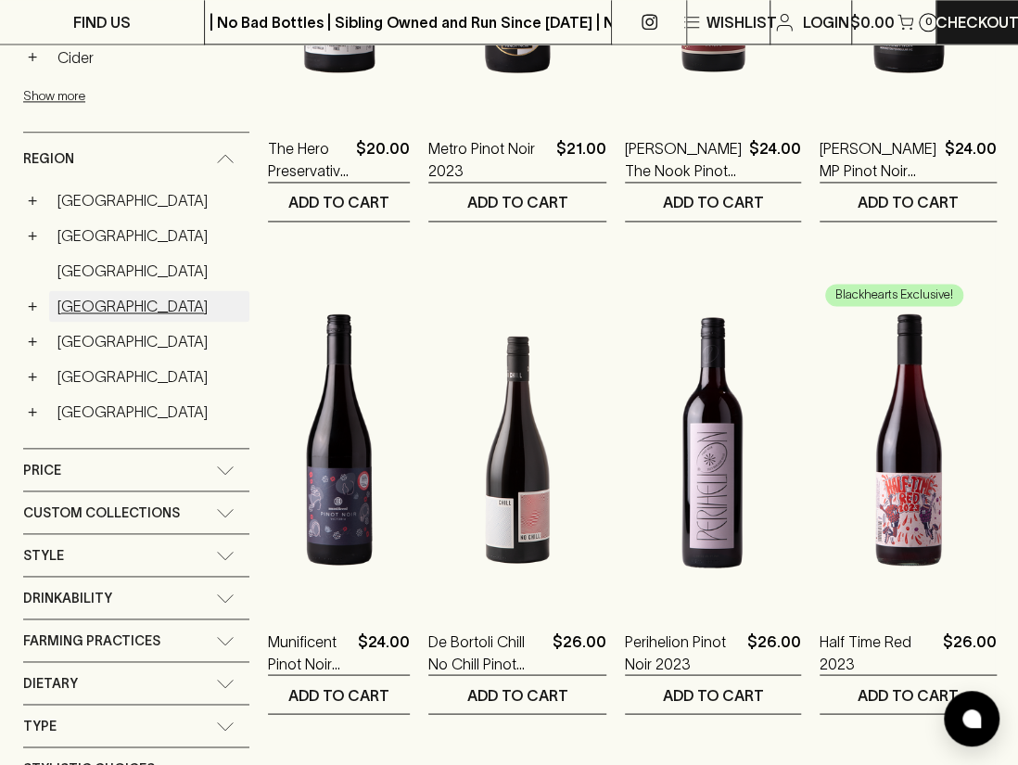
click at [85, 297] on link "[GEOGRAPHIC_DATA]" at bounding box center [149, 306] width 200 height 32
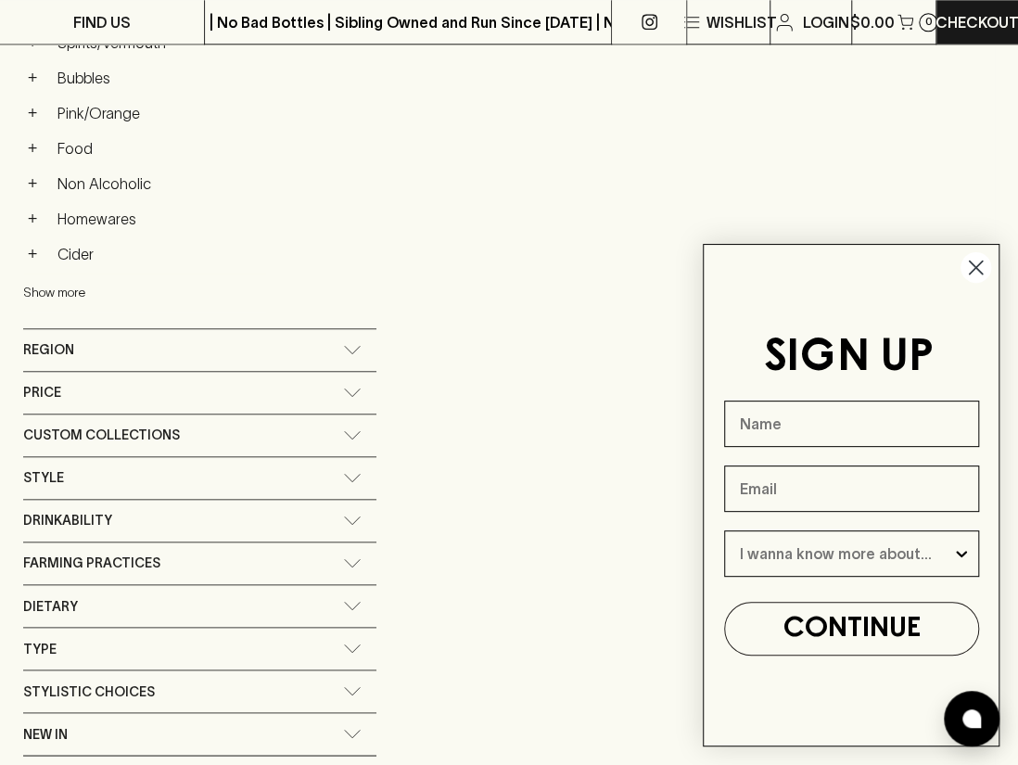
scroll to position [961, 0]
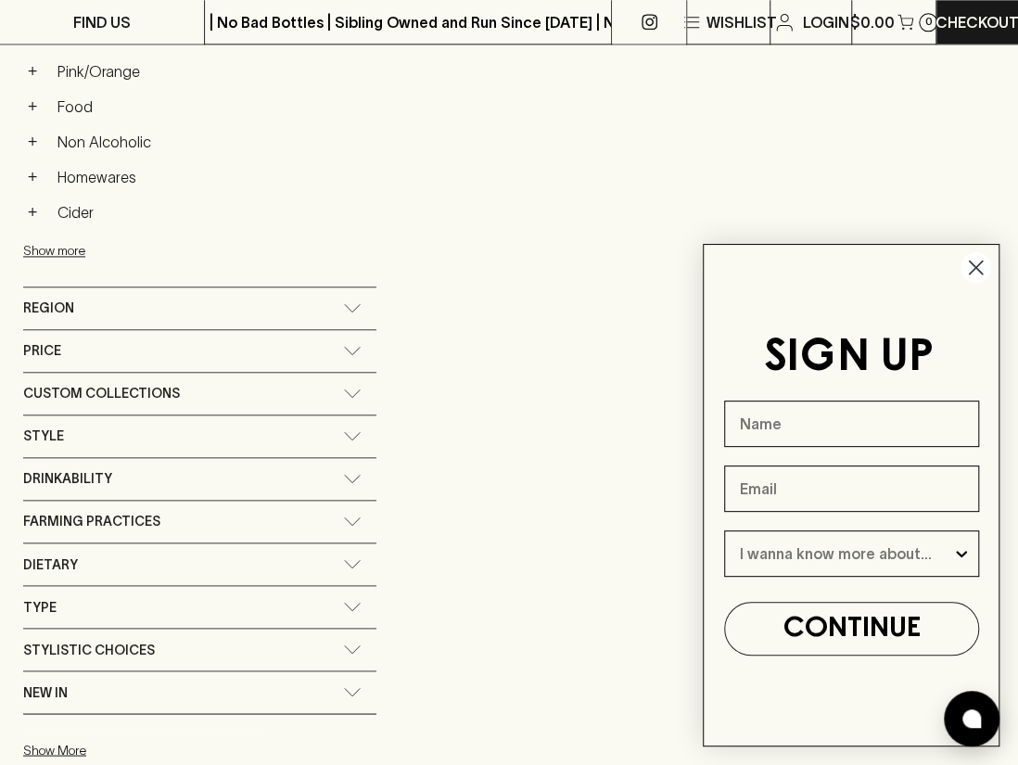
click at [343, 303] on icon at bounding box center [352, 307] width 19 height 9
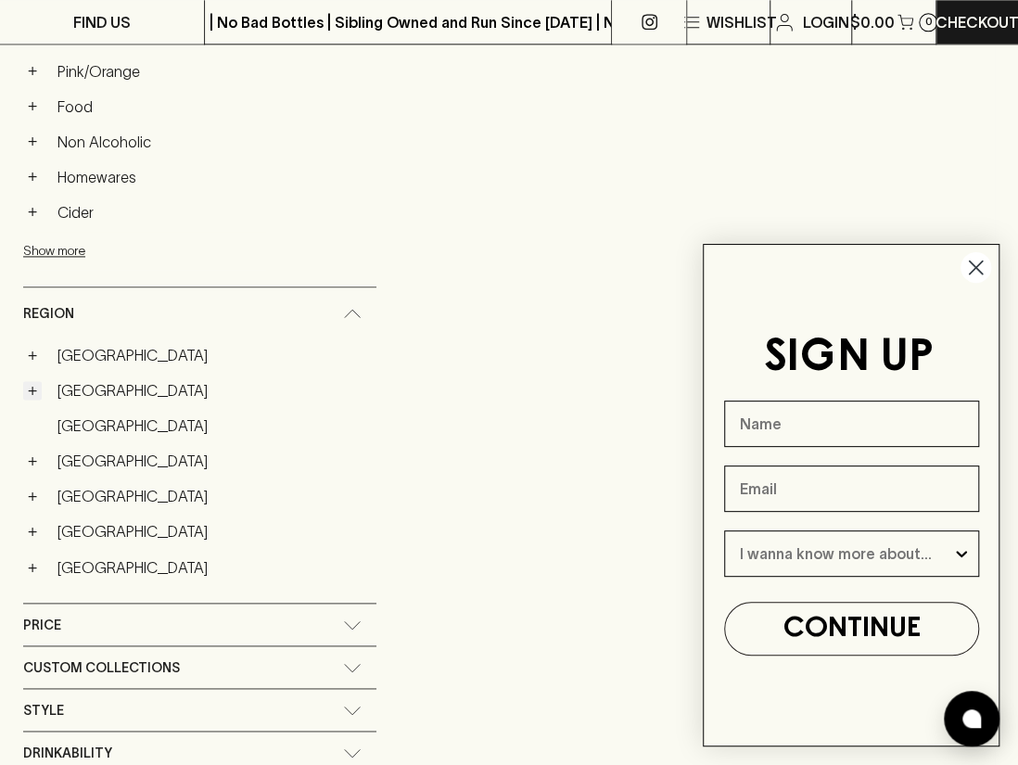
click at [26, 388] on button "+" at bounding box center [32, 390] width 19 height 19
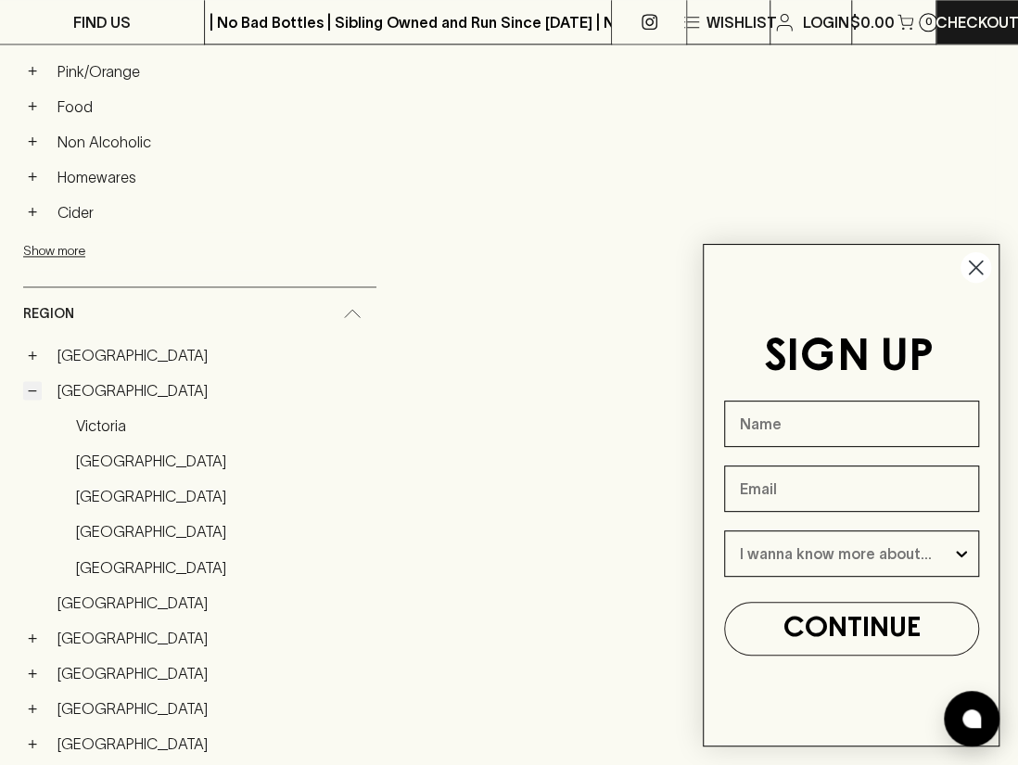
click at [26, 388] on button "−" at bounding box center [32, 390] width 19 height 19
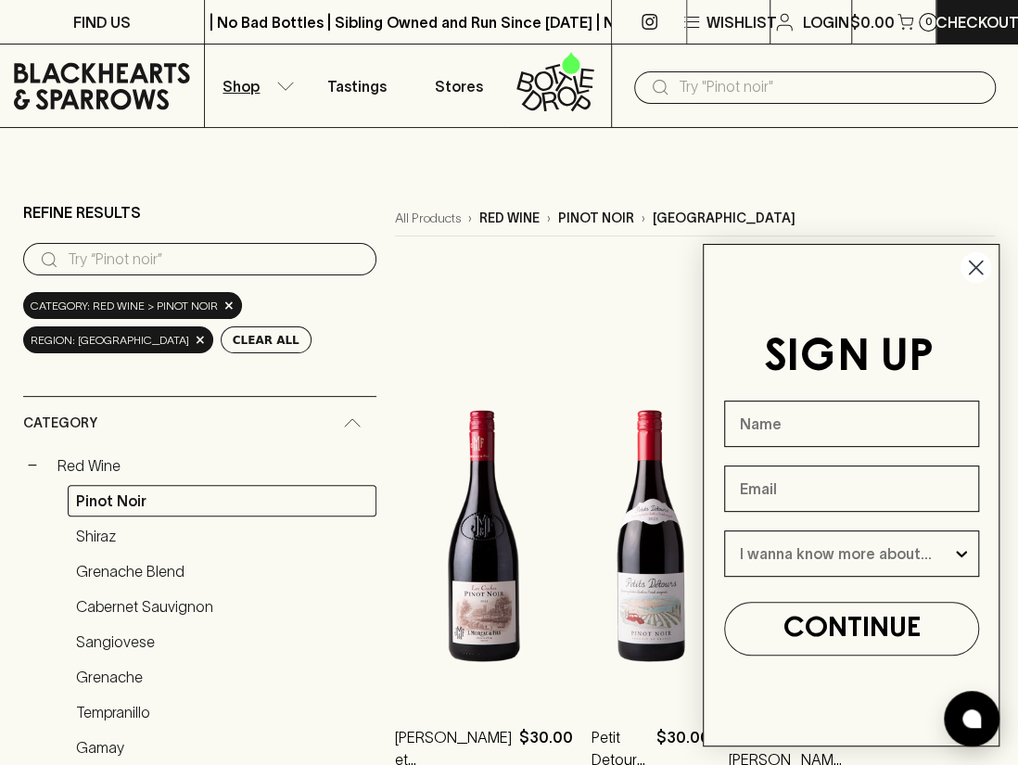
scroll to position [309, 0]
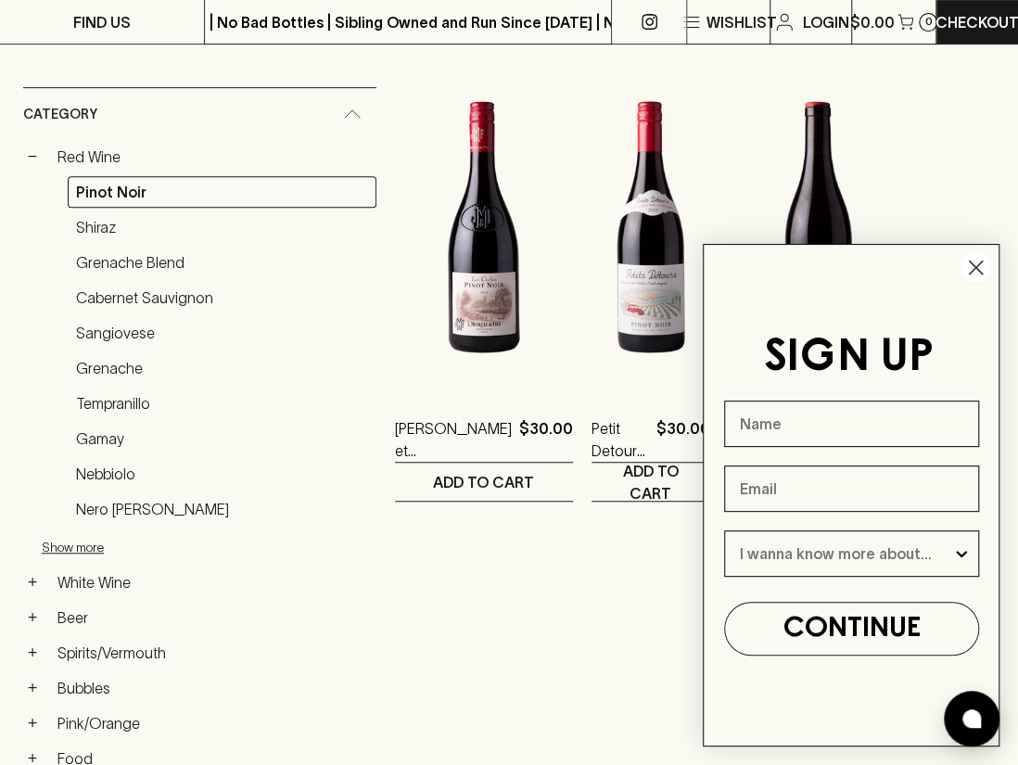
click at [986, 270] on circle "Close dialog" at bounding box center [976, 267] width 31 height 31
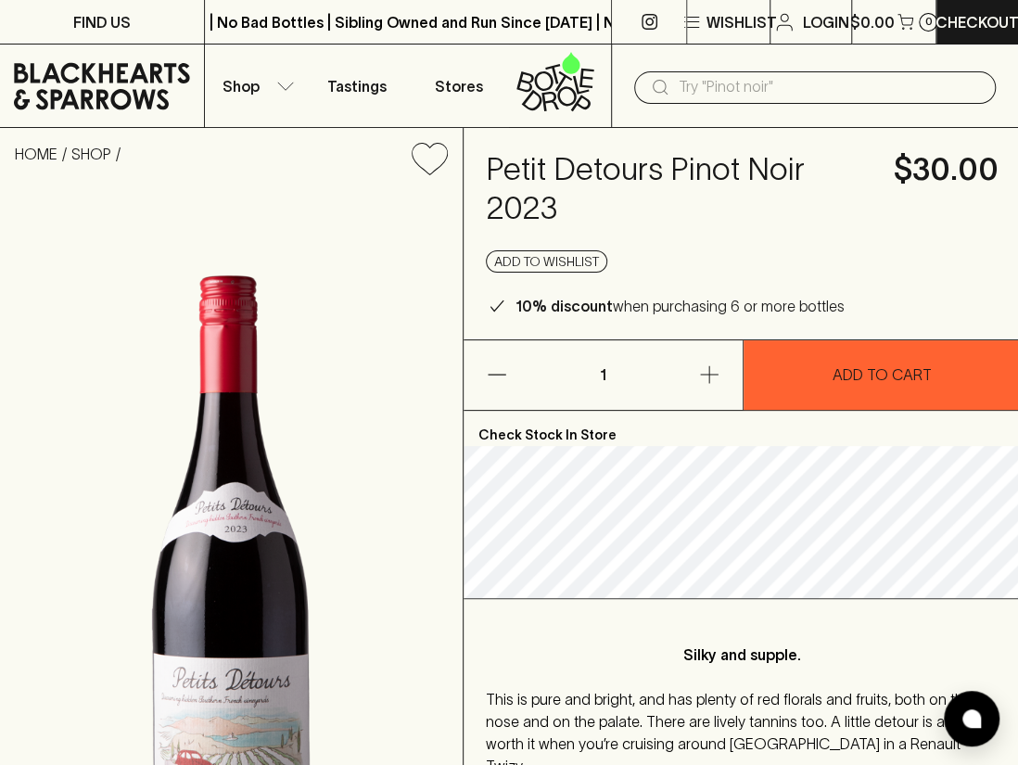
click at [525, 160] on h4 "Petit Detours Pinot Noir 2023" at bounding box center [679, 189] width 386 height 78
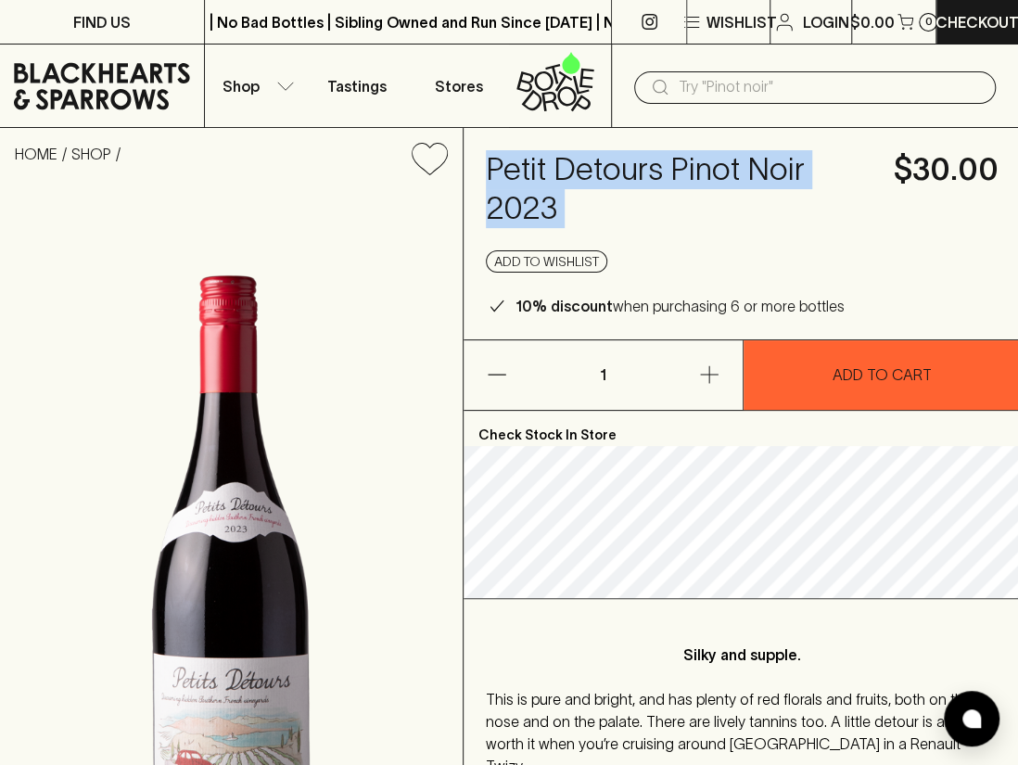
drag, startPoint x: 525, startPoint y: 160, endPoint x: 552, endPoint y: 212, distance: 58.5
click at [552, 212] on h4 "Petit Detours Pinot Noir 2023" at bounding box center [679, 189] width 386 height 78
